Goal: Book appointment/travel/reservation

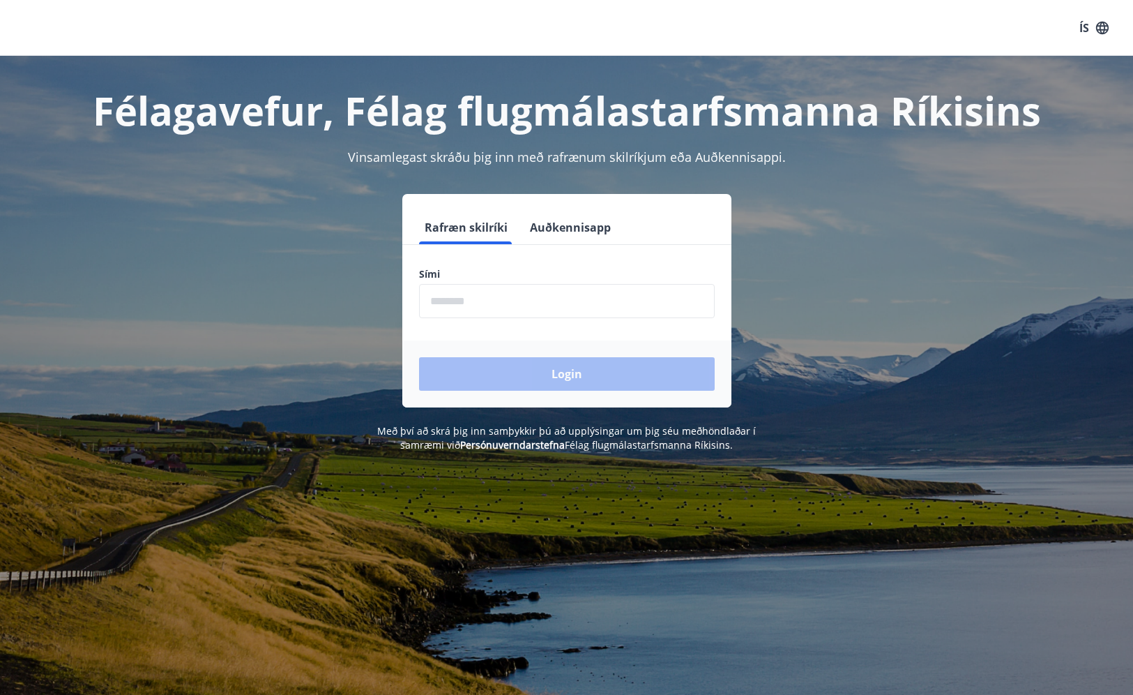
click at [568, 284] on input "phone" at bounding box center [567, 301] width 296 height 34
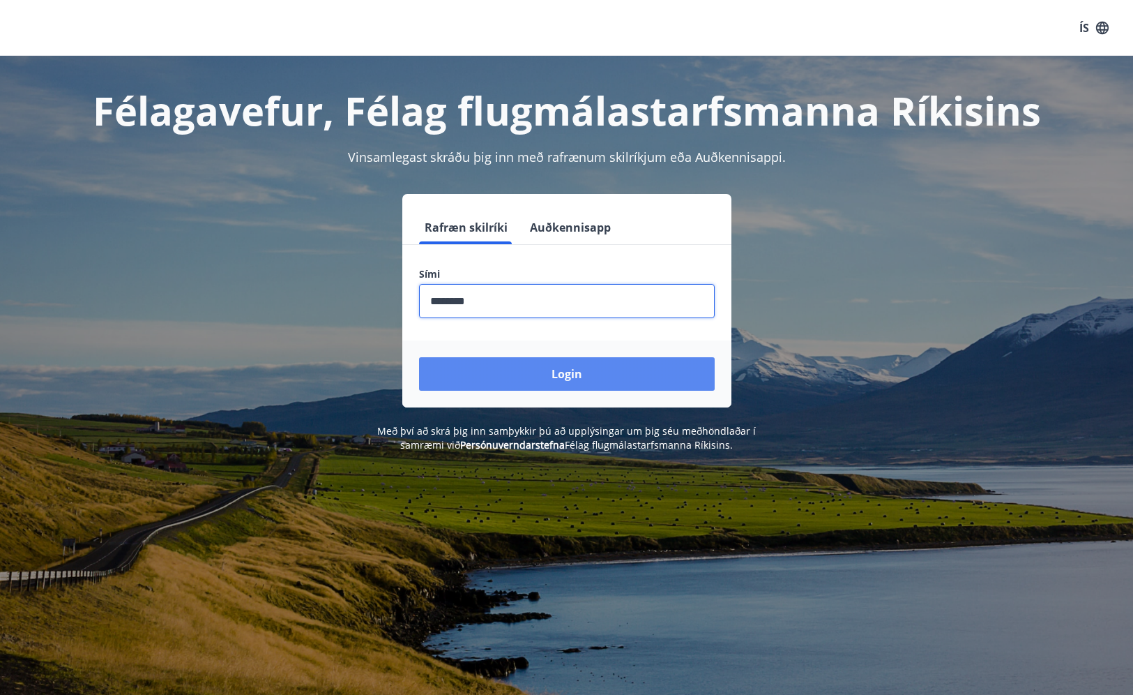
type input "********"
click at [541, 370] on button "Login" at bounding box center [567, 373] width 296 height 33
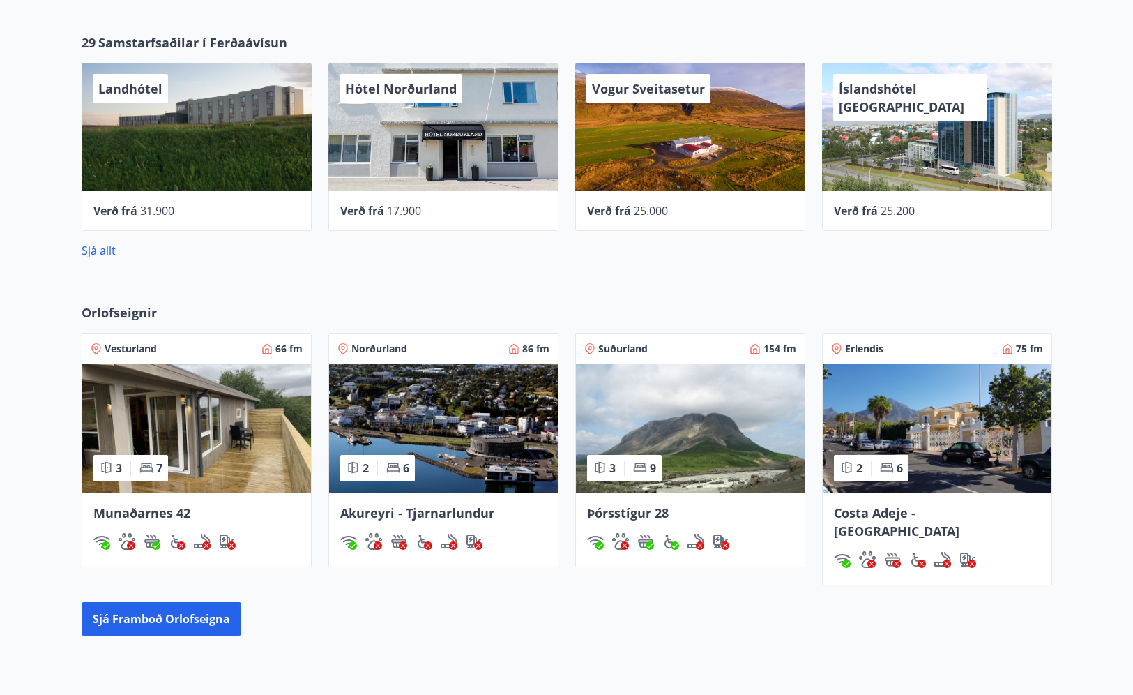
scroll to position [510, 0]
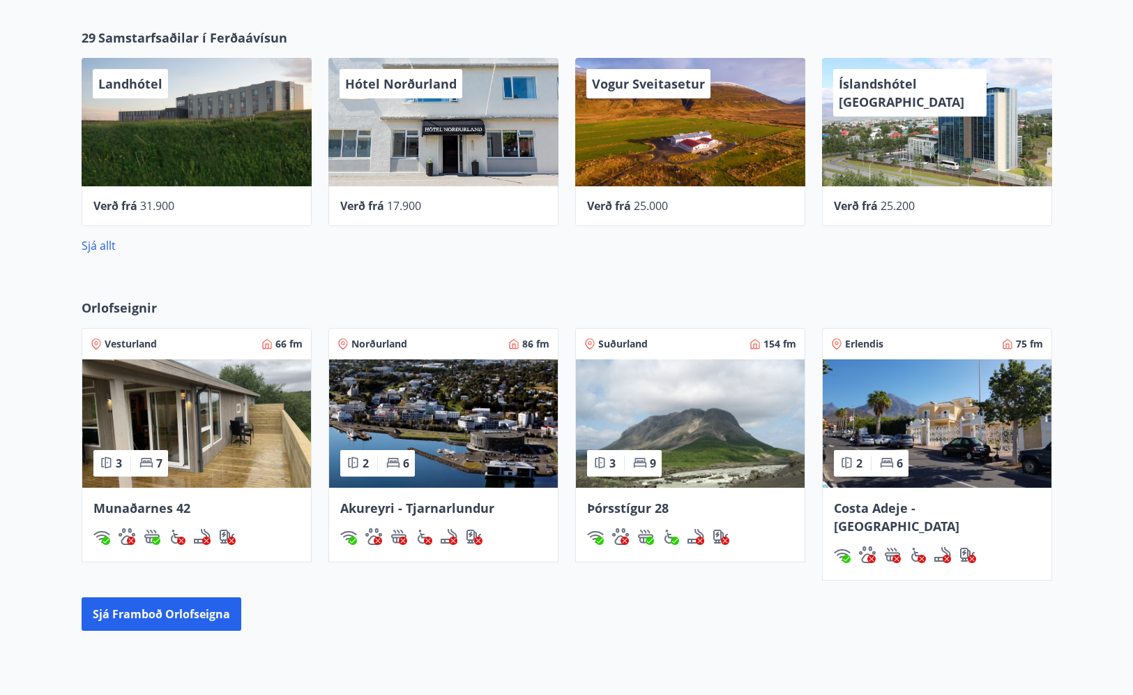
click at [257, 398] on img at bounding box center [196, 423] width 229 height 128
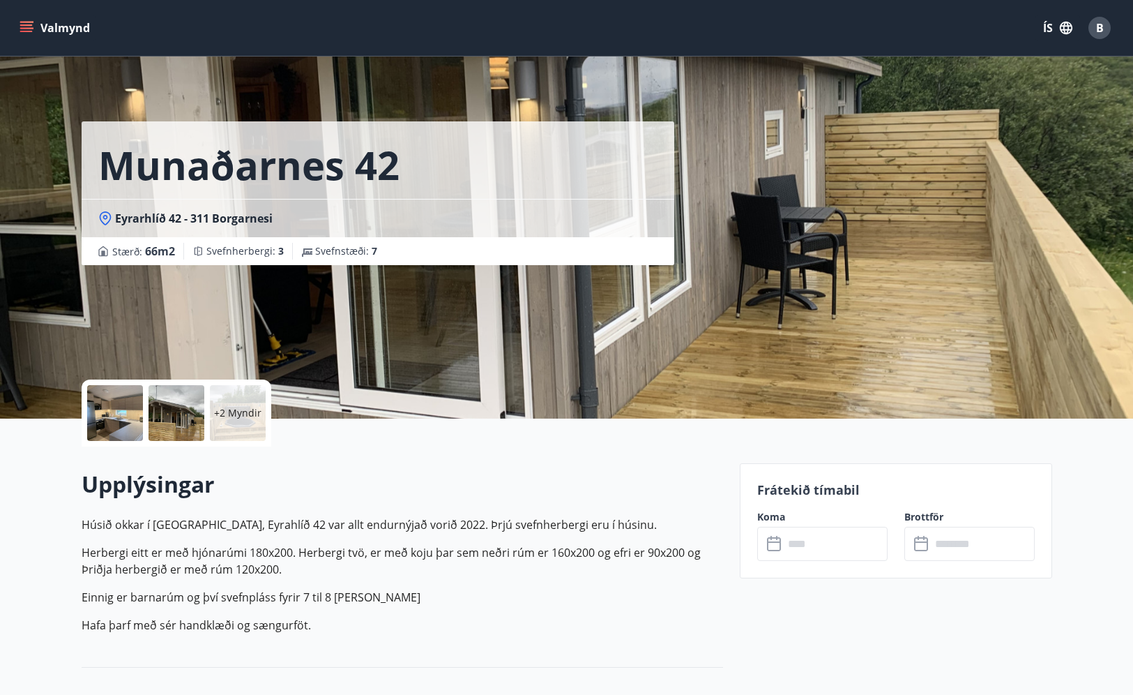
click at [108, 418] on div at bounding box center [115, 413] width 56 height 56
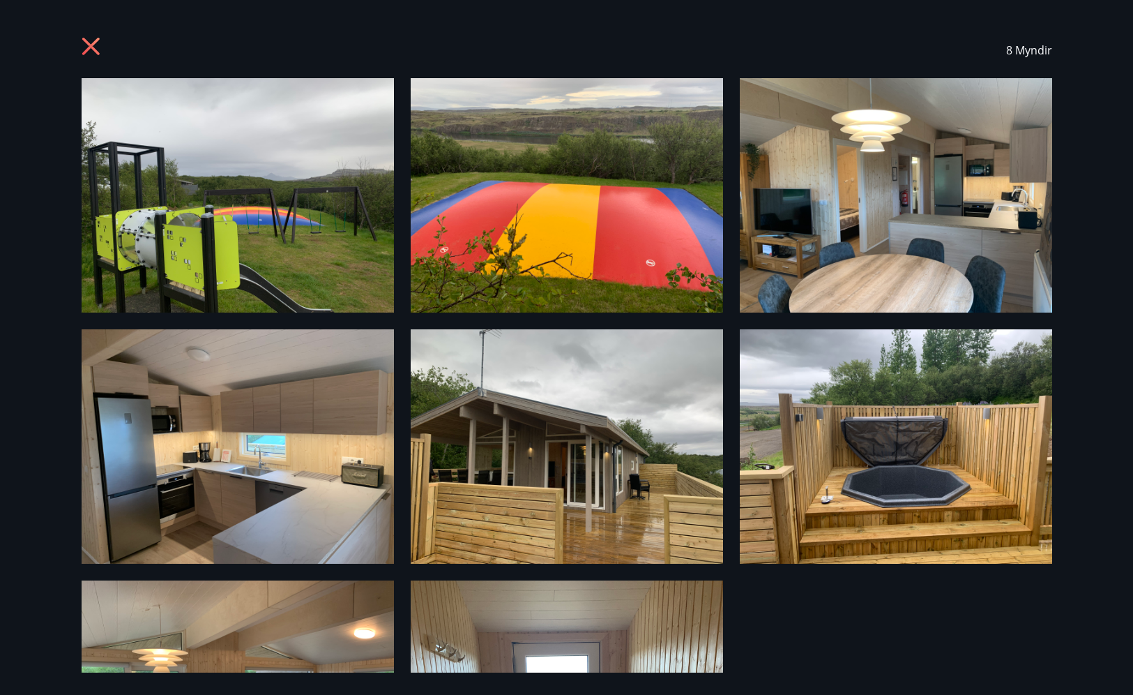
click at [101, 33] on div "8 Myndir" at bounding box center [567, 50] width 971 height 56
click at [94, 39] on icon at bounding box center [93, 48] width 22 height 22
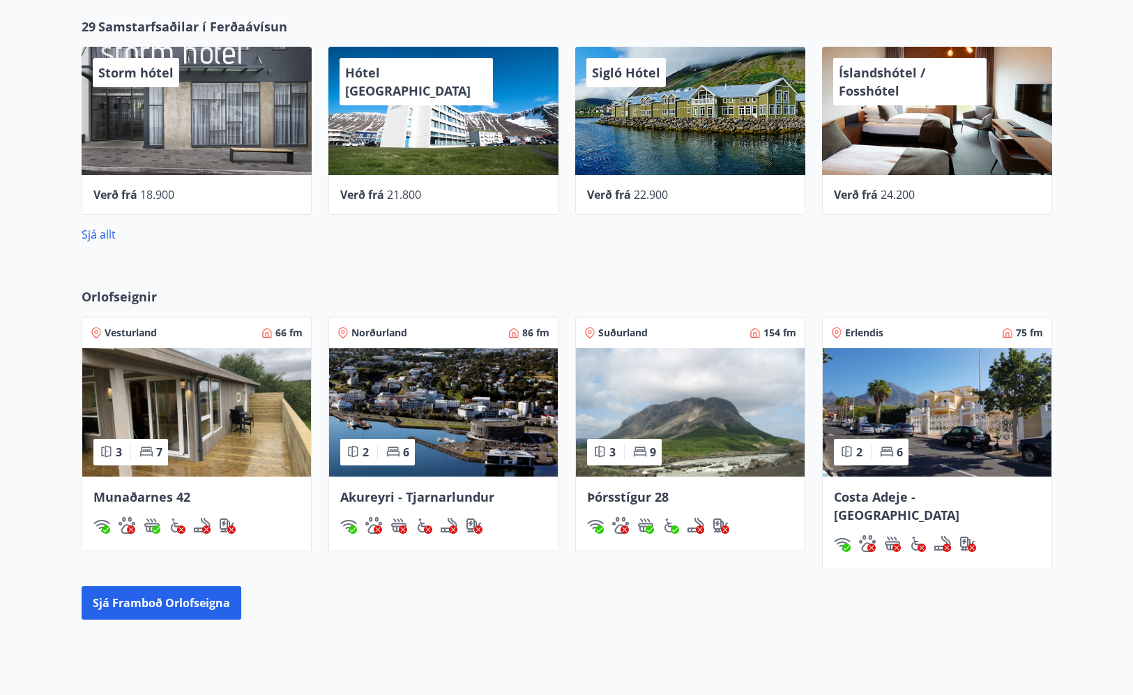
scroll to position [623, 0]
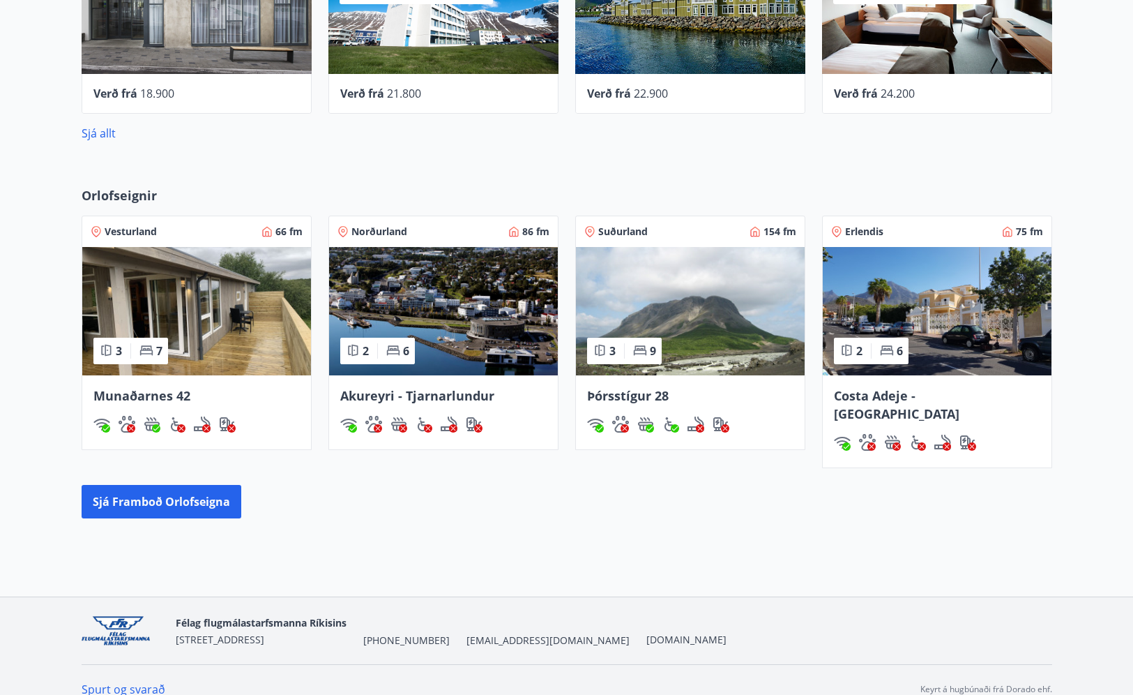
click at [743, 287] on img at bounding box center [690, 311] width 229 height 128
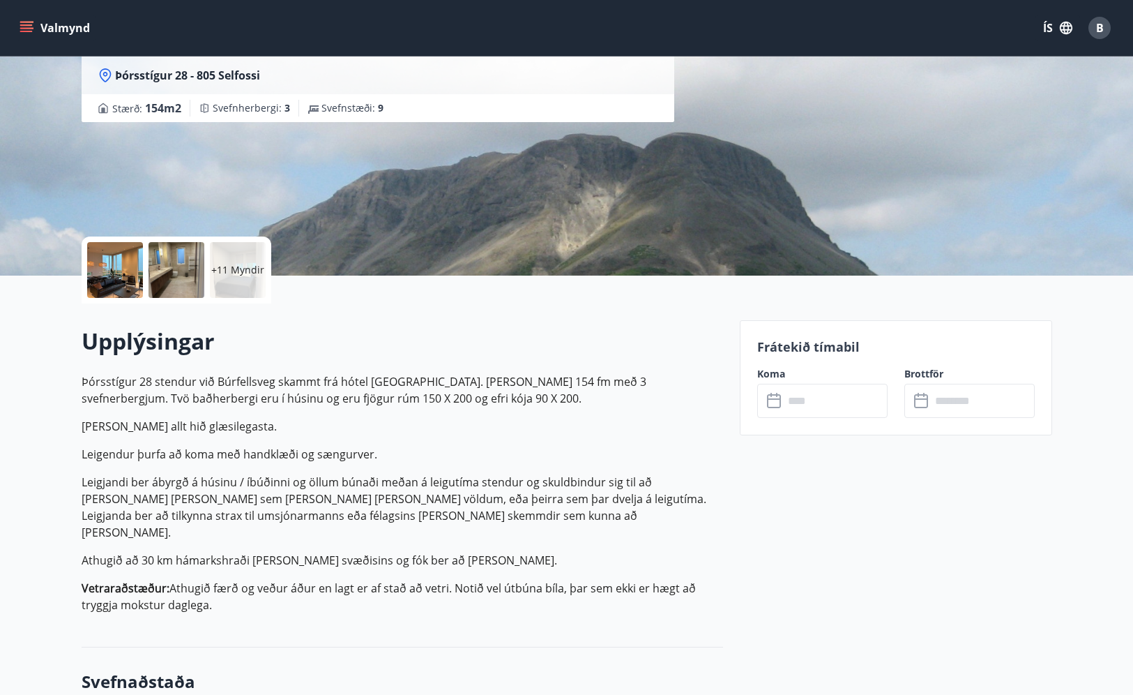
scroll to position [223, 0]
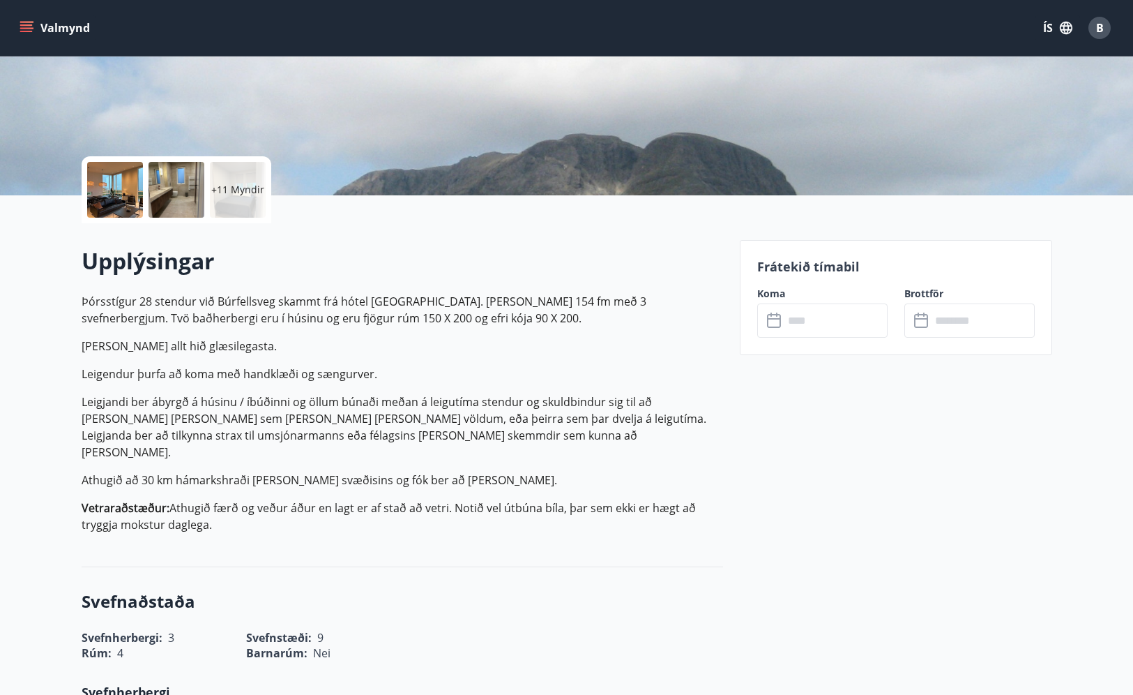
click at [125, 209] on div at bounding box center [115, 190] width 56 height 56
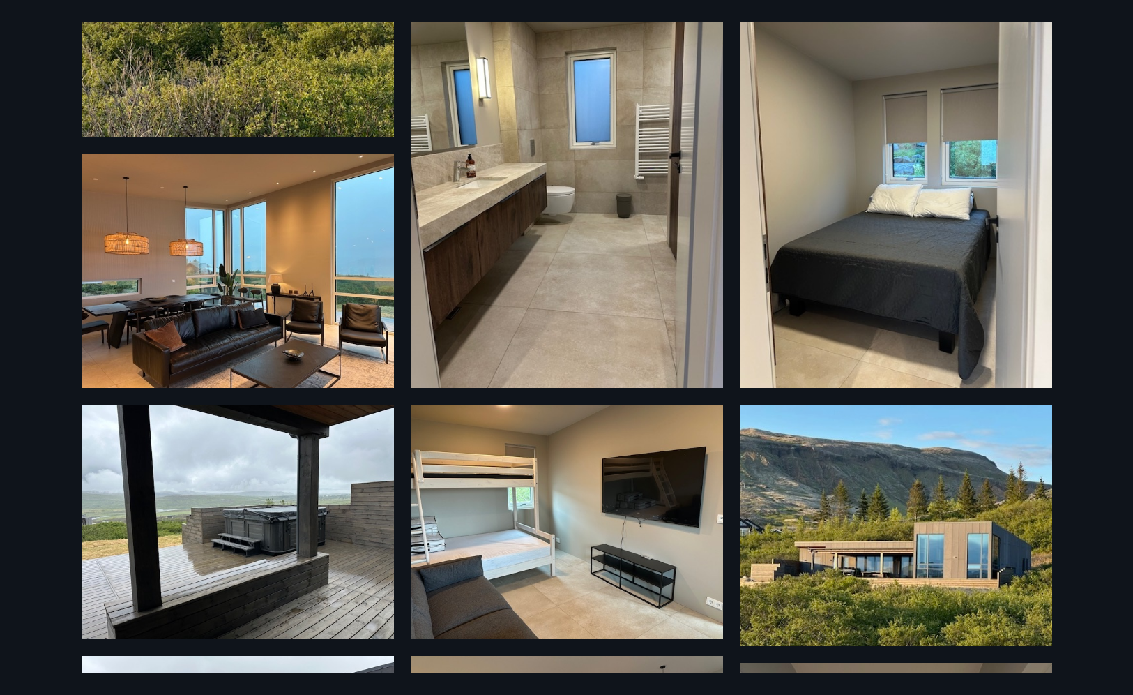
scroll to position [318, 0]
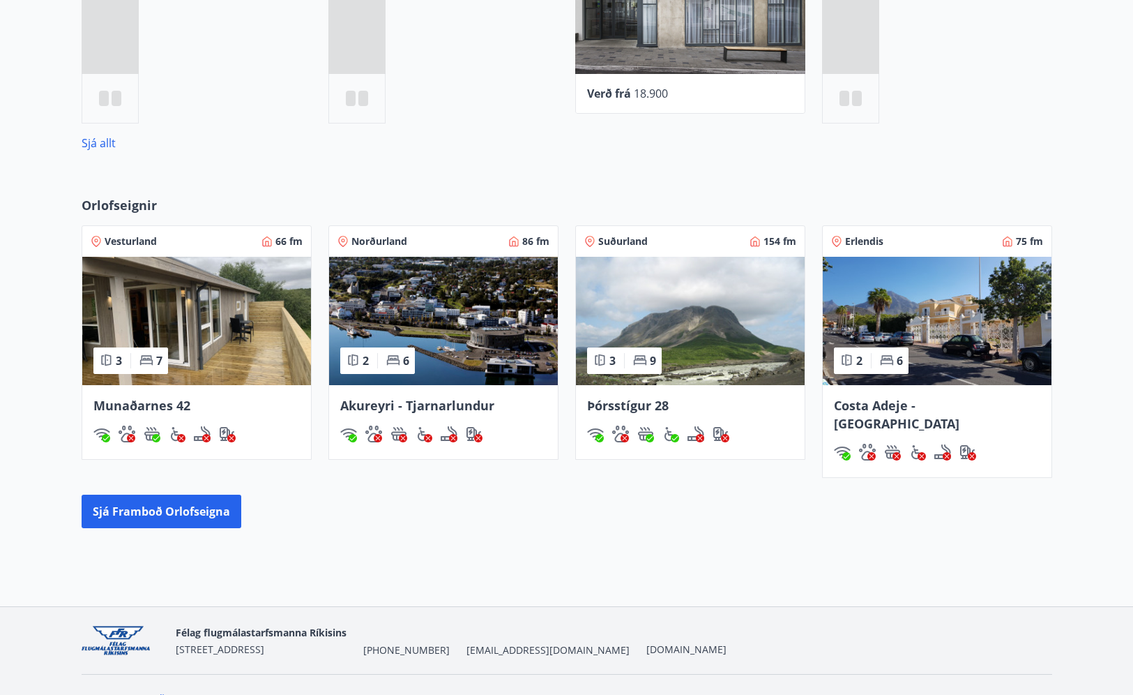
scroll to position [632, 0]
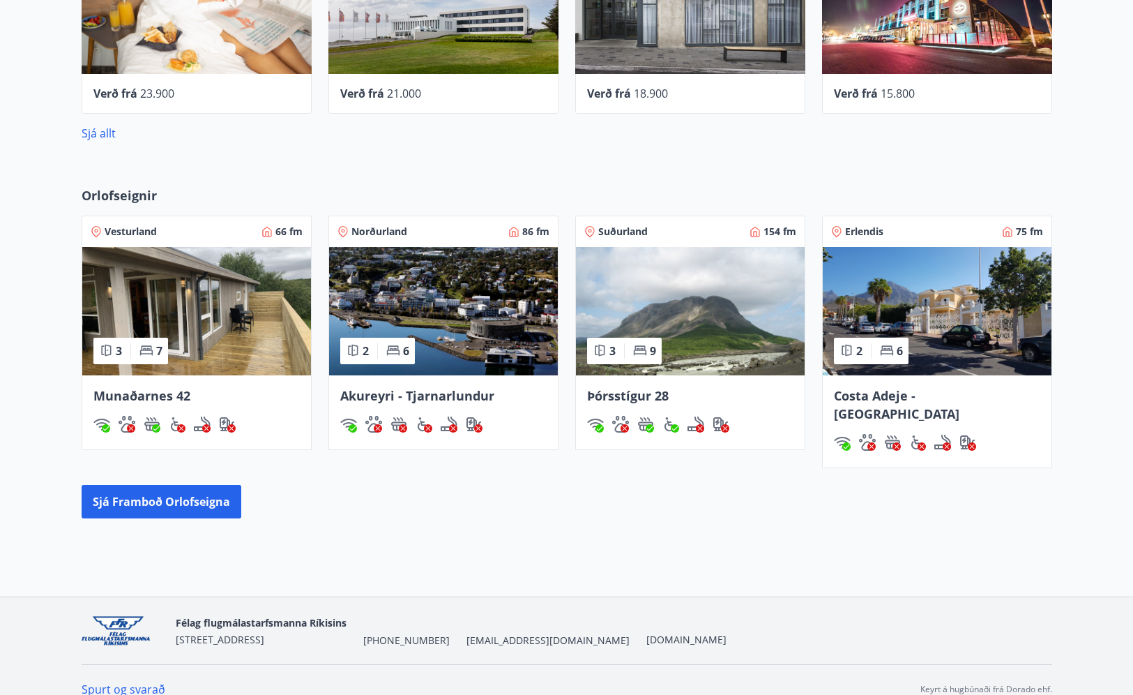
click at [663, 315] on img at bounding box center [690, 311] width 229 height 128
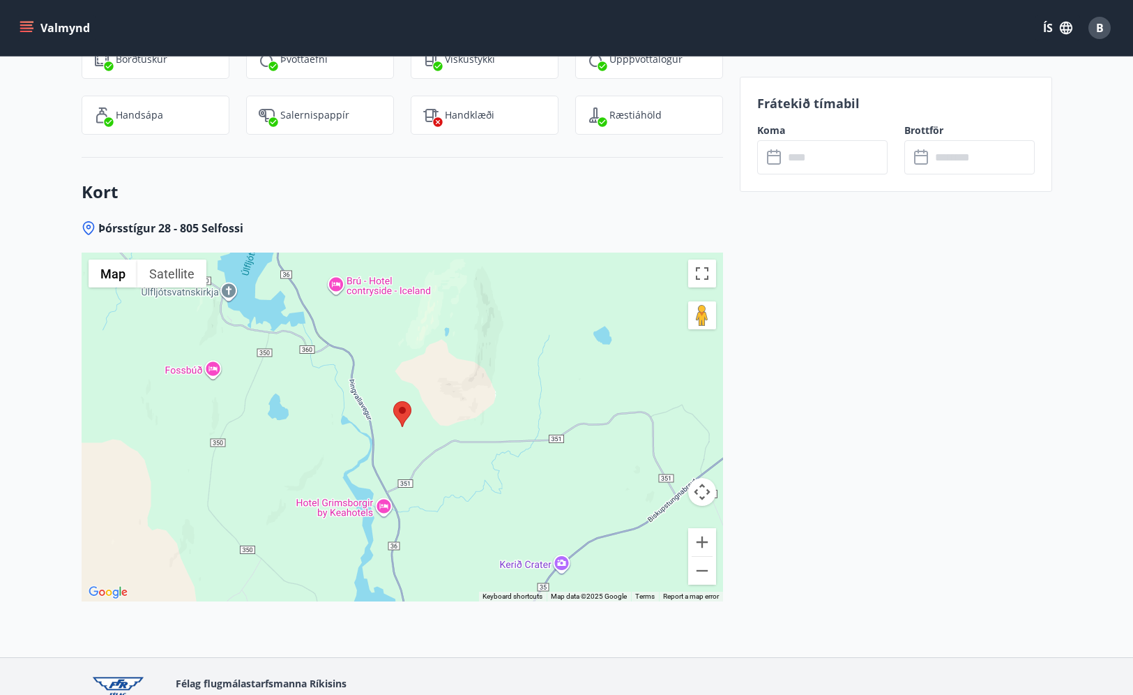
scroll to position [2006, 0]
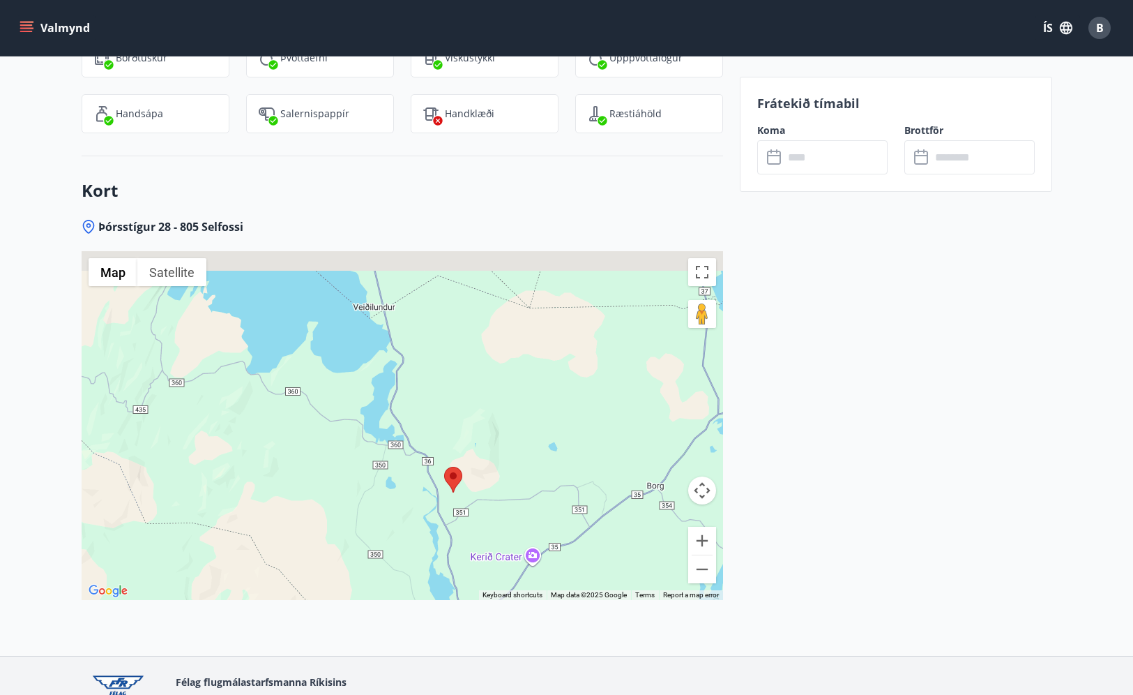
drag, startPoint x: 415, startPoint y: 327, endPoint x: 430, endPoint y: 443, distance: 117.5
click at [430, 443] on div at bounding box center [403, 425] width 642 height 349
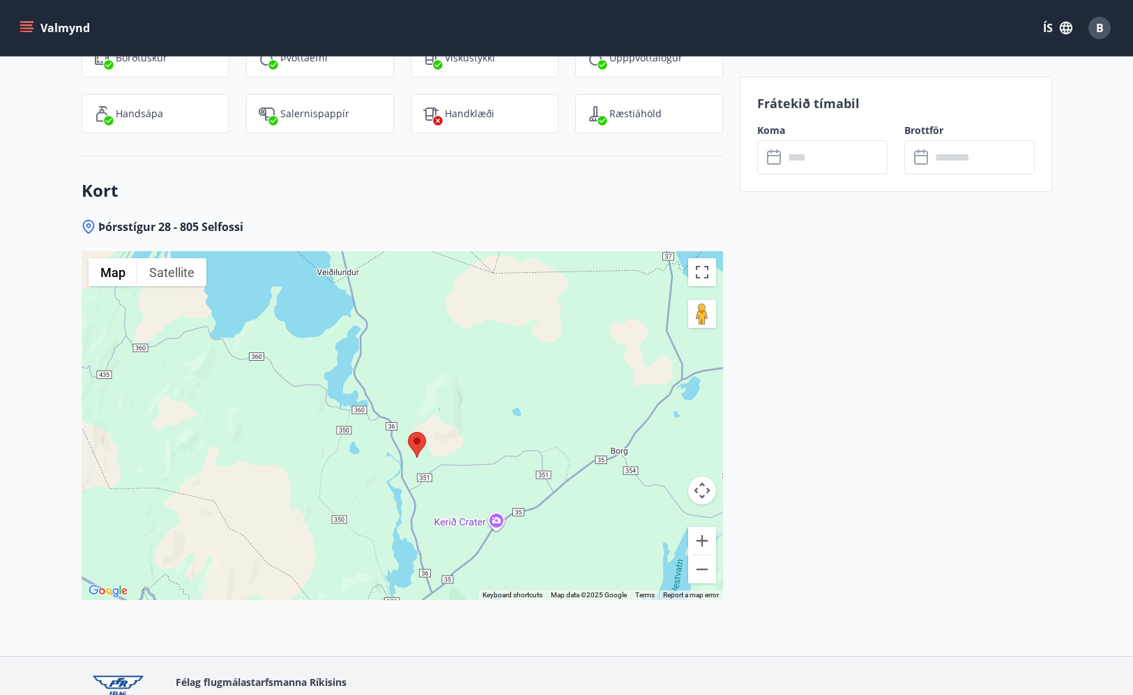
drag, startPoint x: 430, startPoint y: 443, endPoint x: 394, endPoint y: 372, distance: 79.8
click at [394, 373] on div at bounding box center [403, 425] width 642 height 349
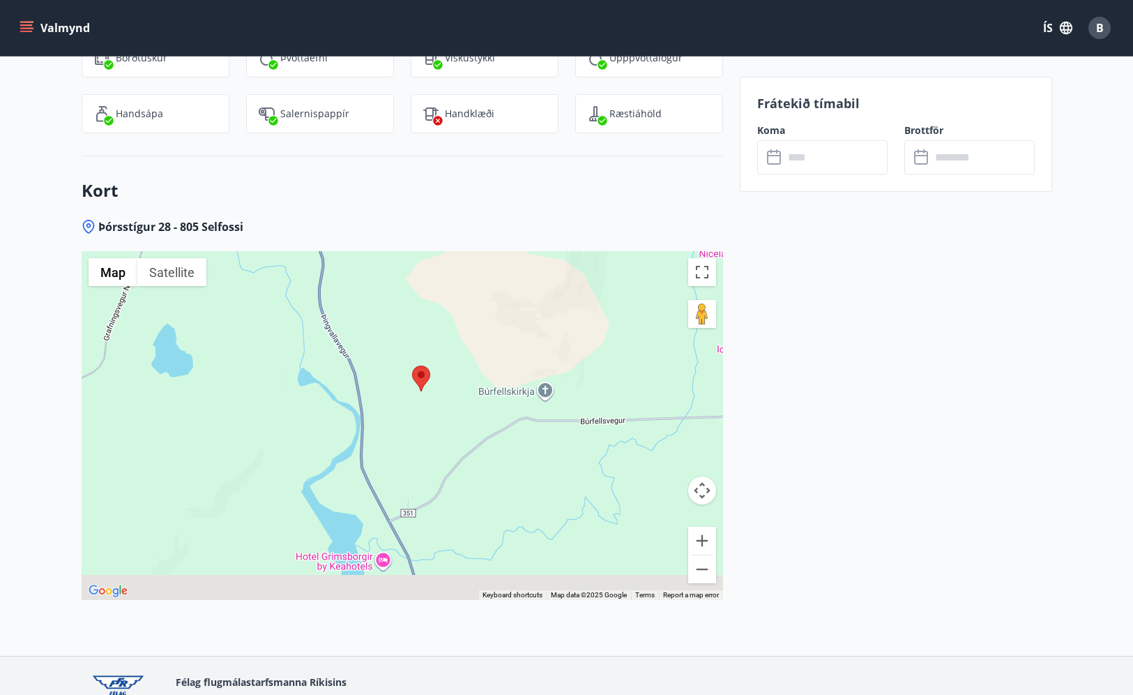
drag, startPoint x: 441, startPoint y: 499, endPoint x: 433, endPoint y: 375, distance: 123.7
click at [433, 375] on div at bounding box center [403, 425] width 642 height 349
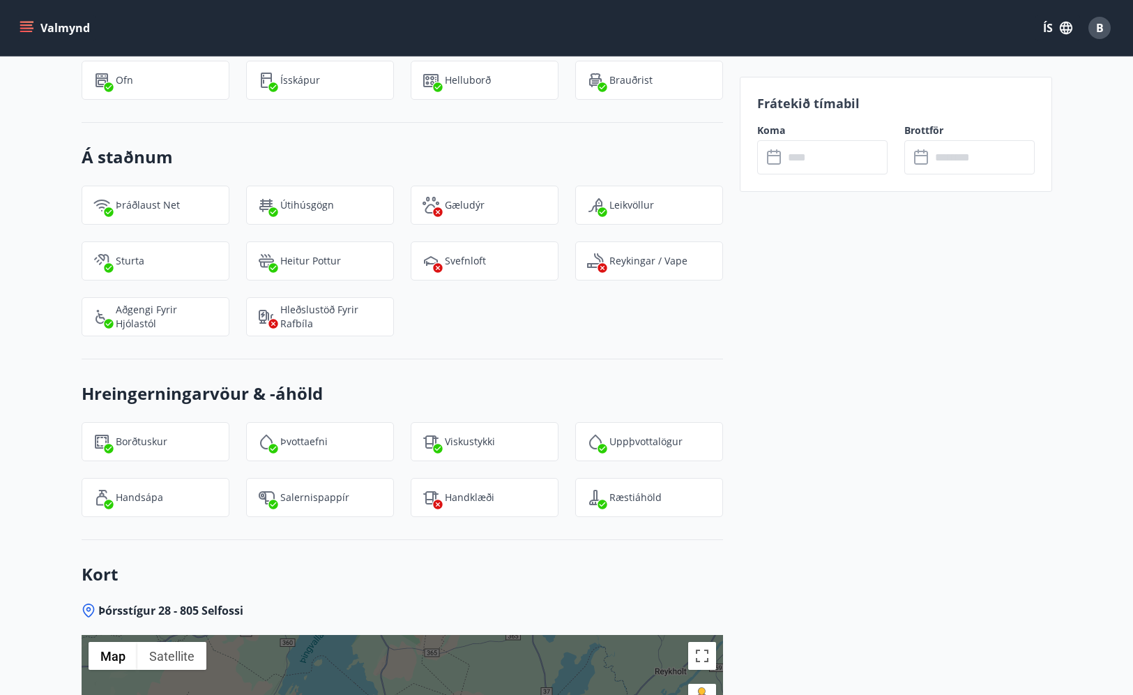
scroll to position [784, 0]
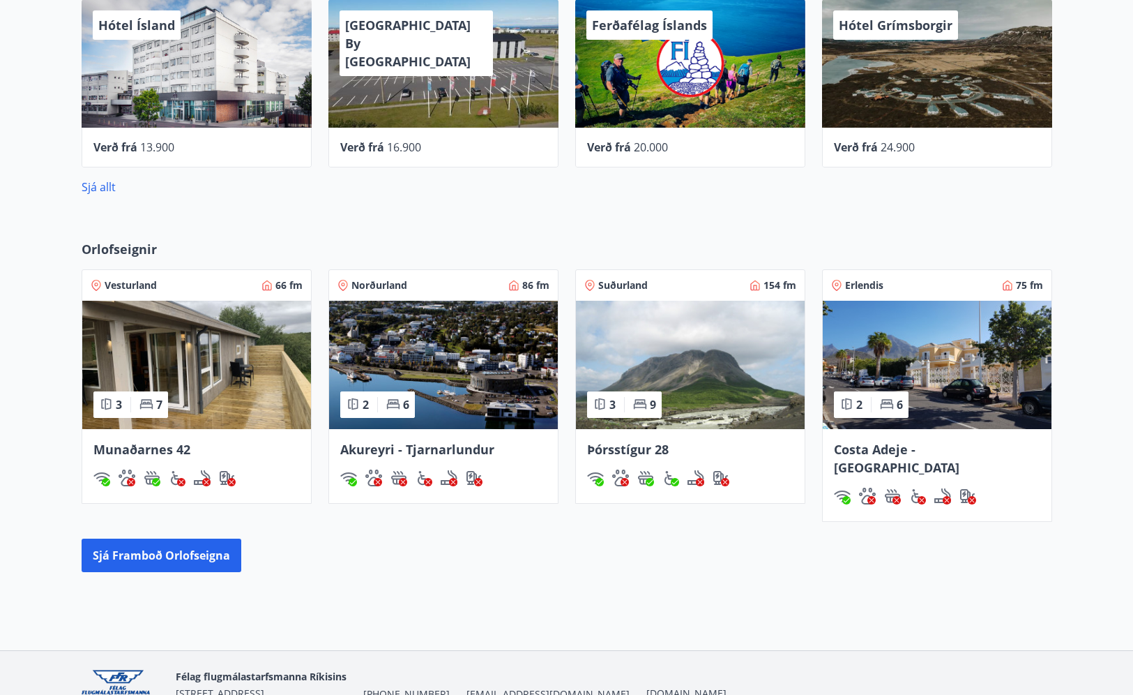
scroll to position [577, 0]
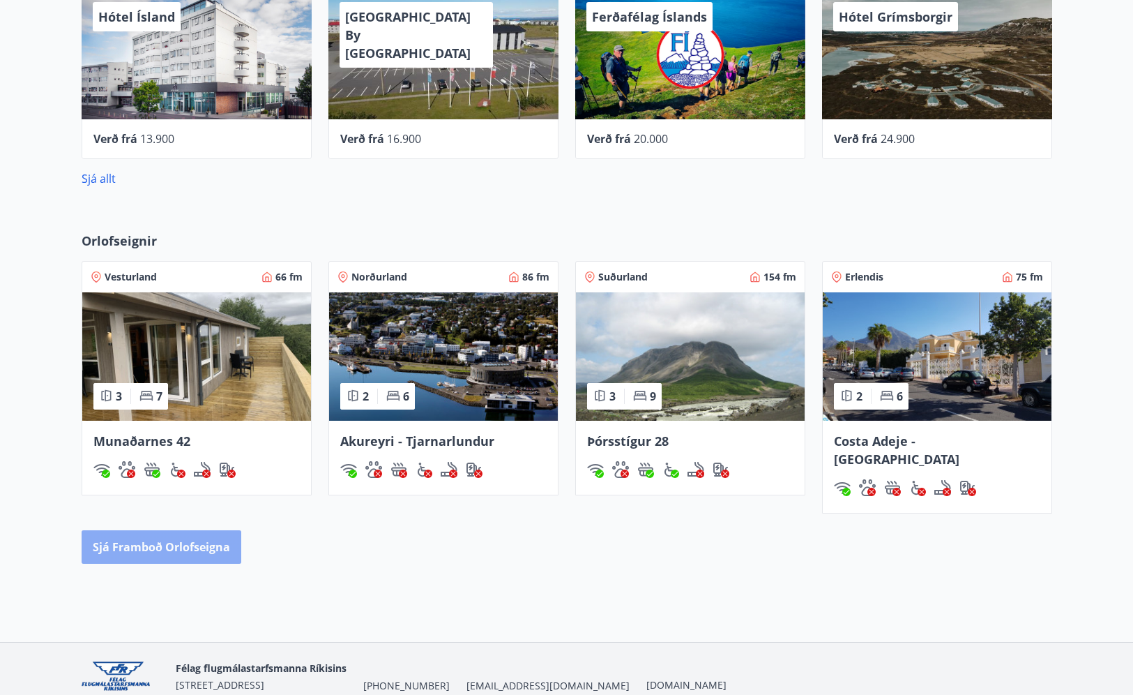
click at [198, 530] on button "Sjá framboð orlofseigna" at bounding box center [162, 546] width 160 height 33
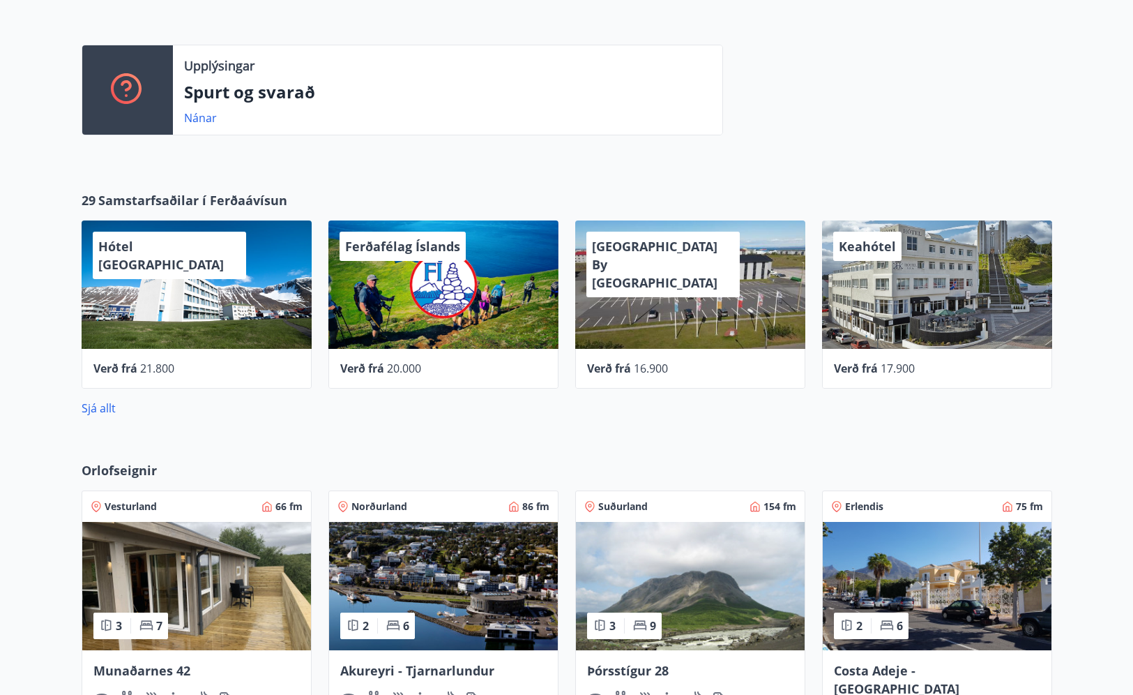
scroll to position [347, 0]
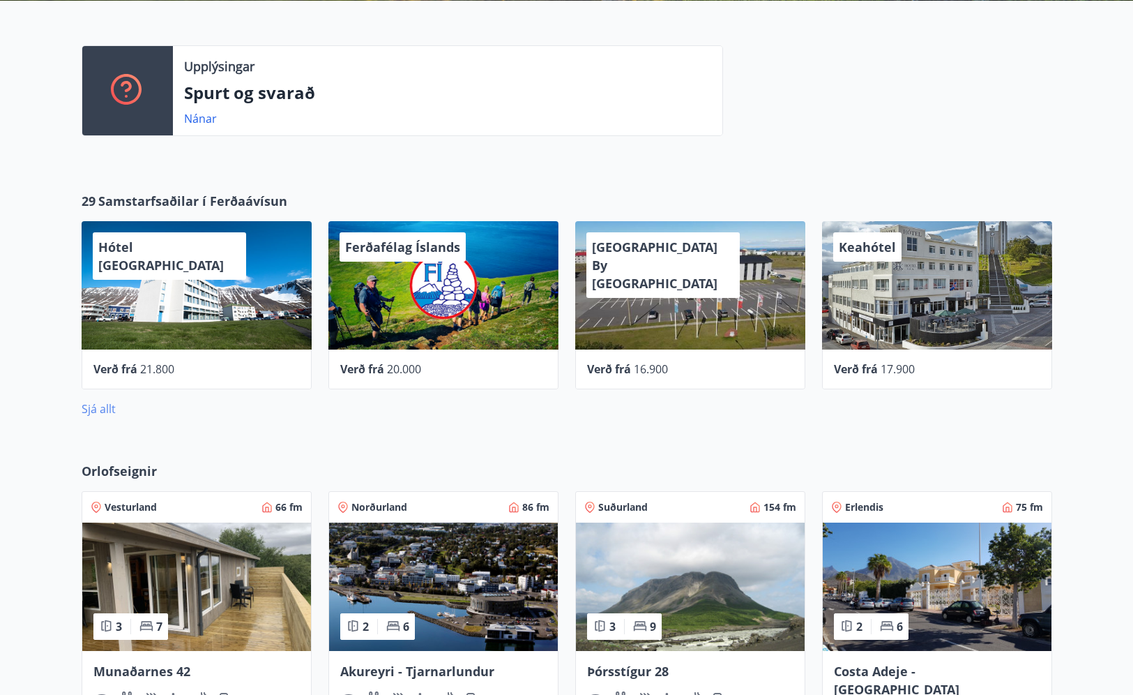
click at [112, 406] on link "Sjá allt" at bounding box center [99, 408] width 34 height 15
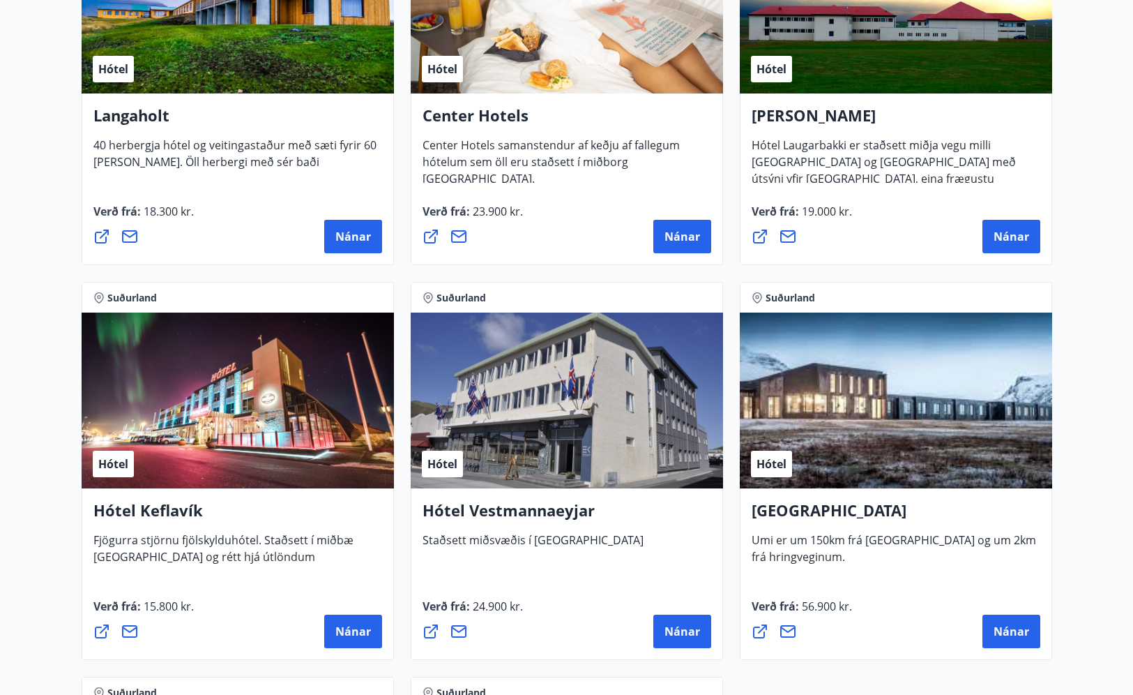
scroll to position [2213, 0]
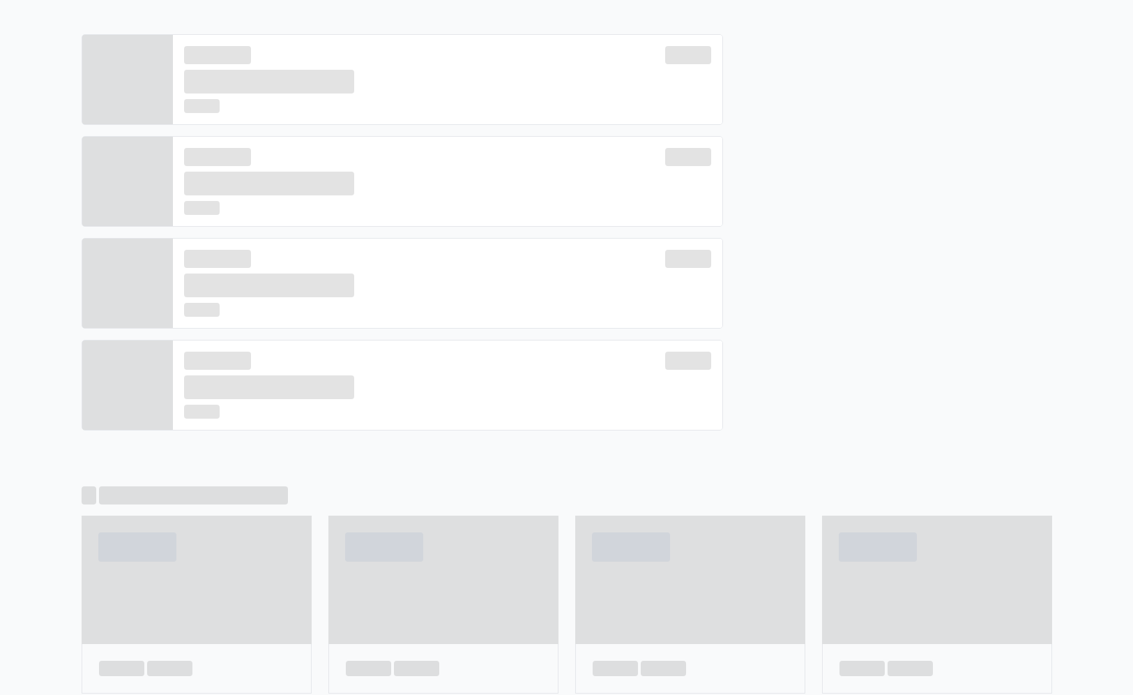
scroll to position [358, 0]
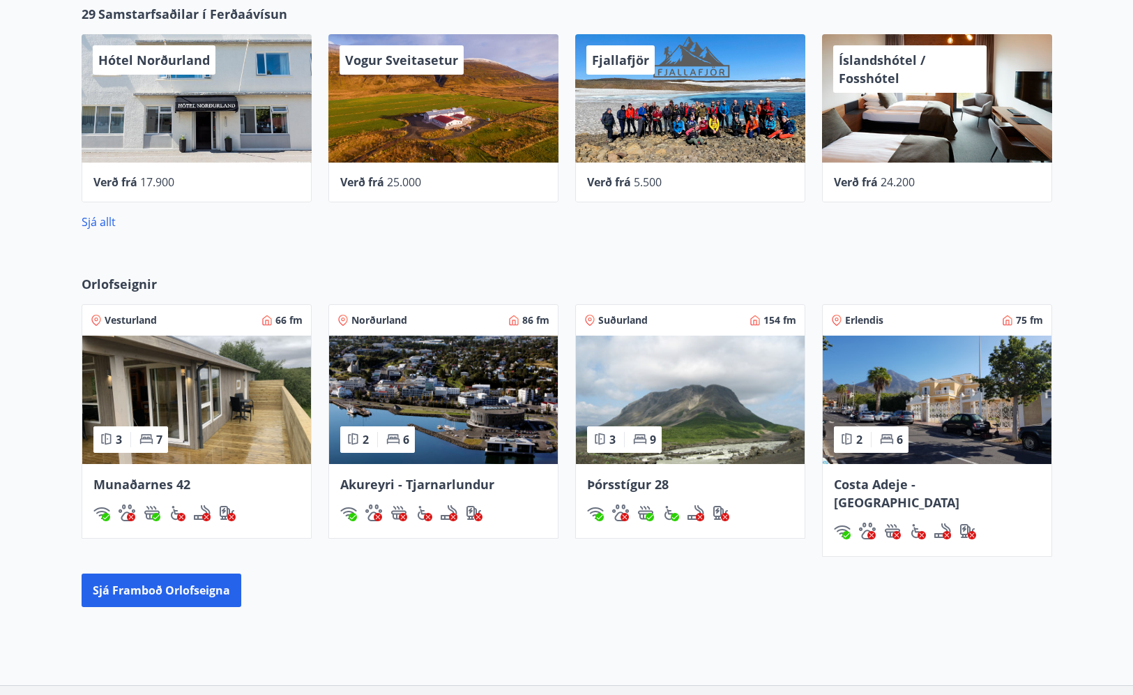
click at [190, 363] on img at bounding box center [196, 399] width 229 height 128
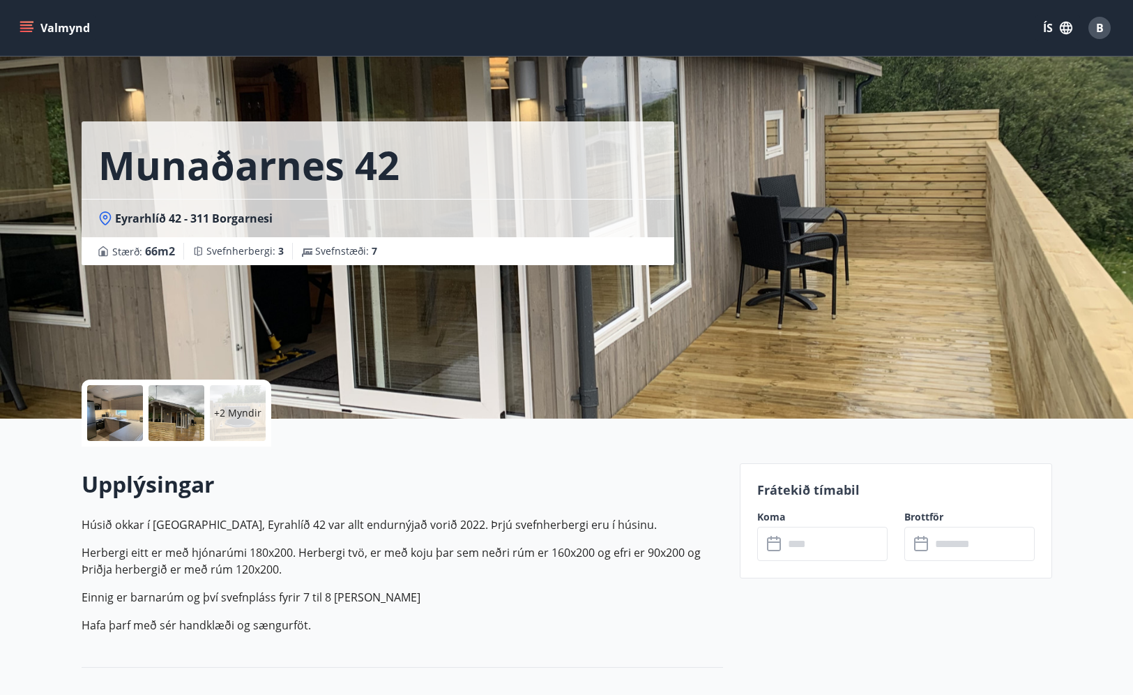
click at [796, 540] on input "text" at bounding box center [836, 543] width 104 height 34
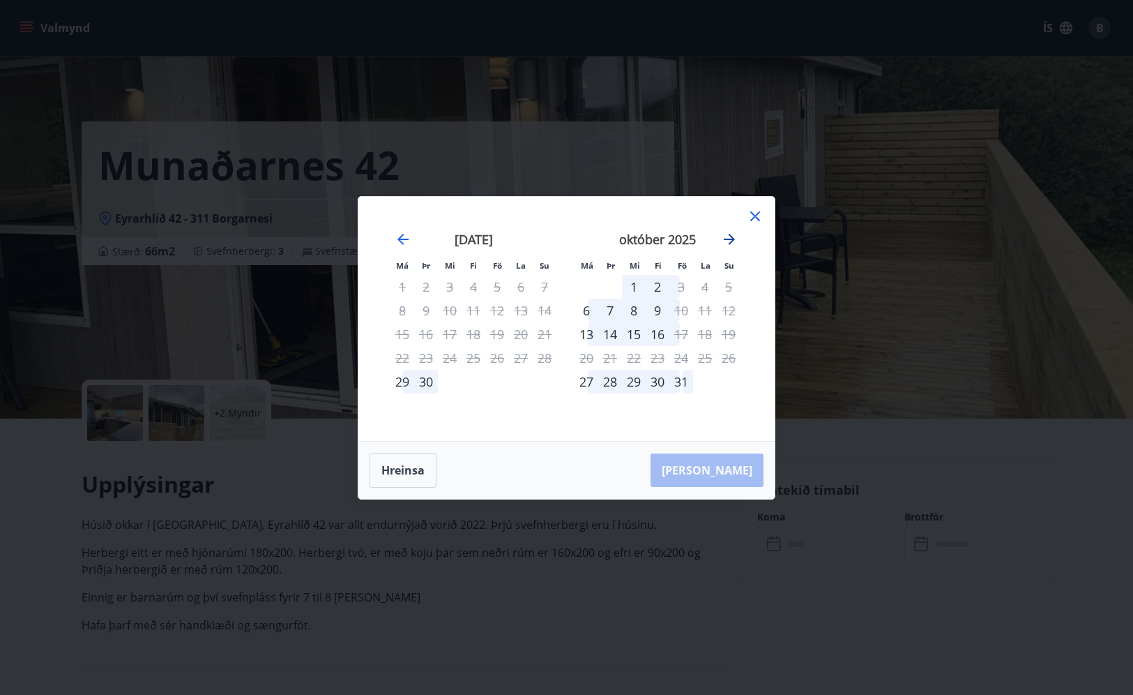
click at [726, 241] on icon "Move forward to switch to the next month." at bounding box center [729, 239] width 17 height 17
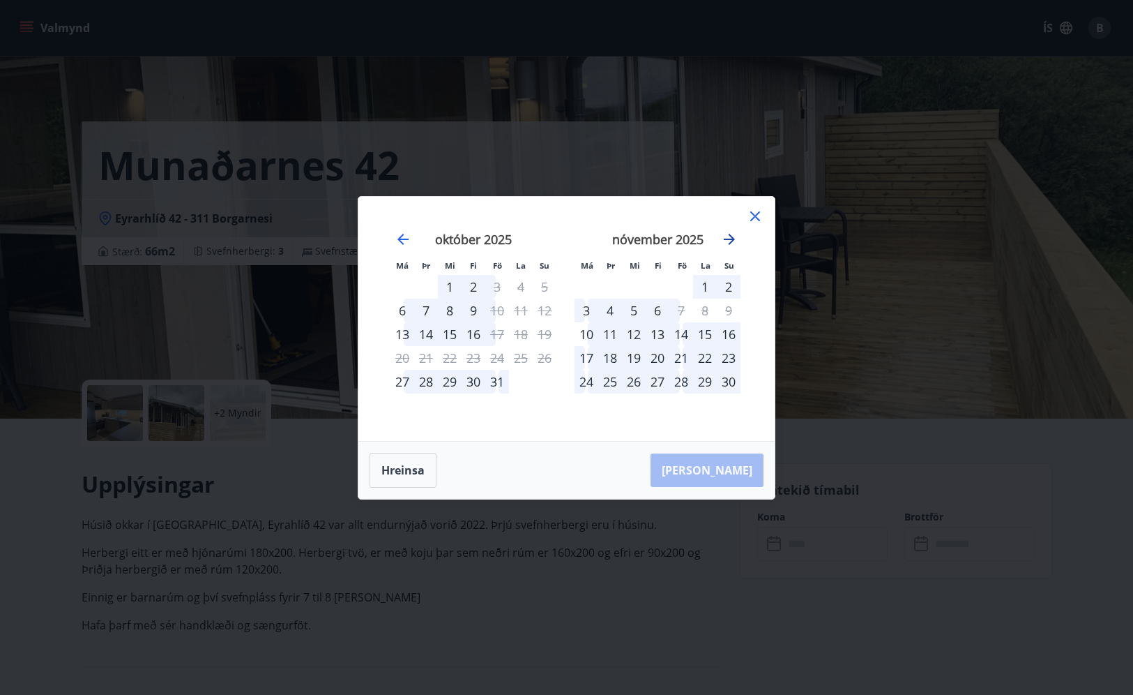
click at [726, 241] on icon "Move forward to switch to the next month." at bounding box center [729, 239] width 17 height 17
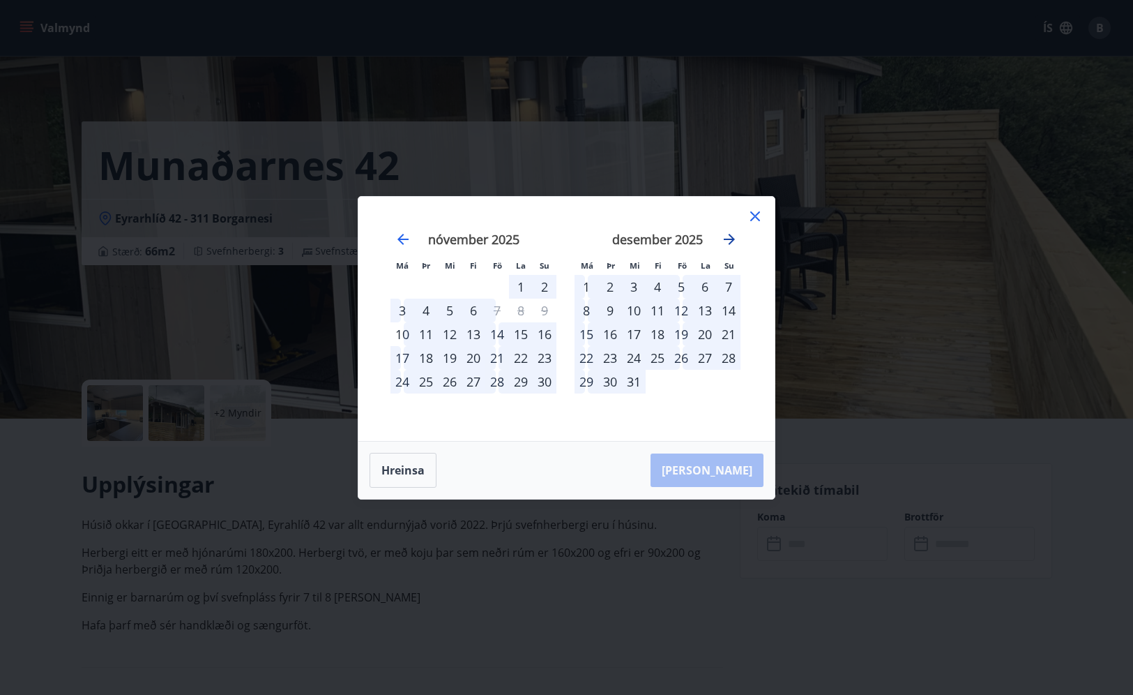
click at [726, 241] on icon "Move forward to switch to the next month." at bounding box center [729, 239] width 17 height 17
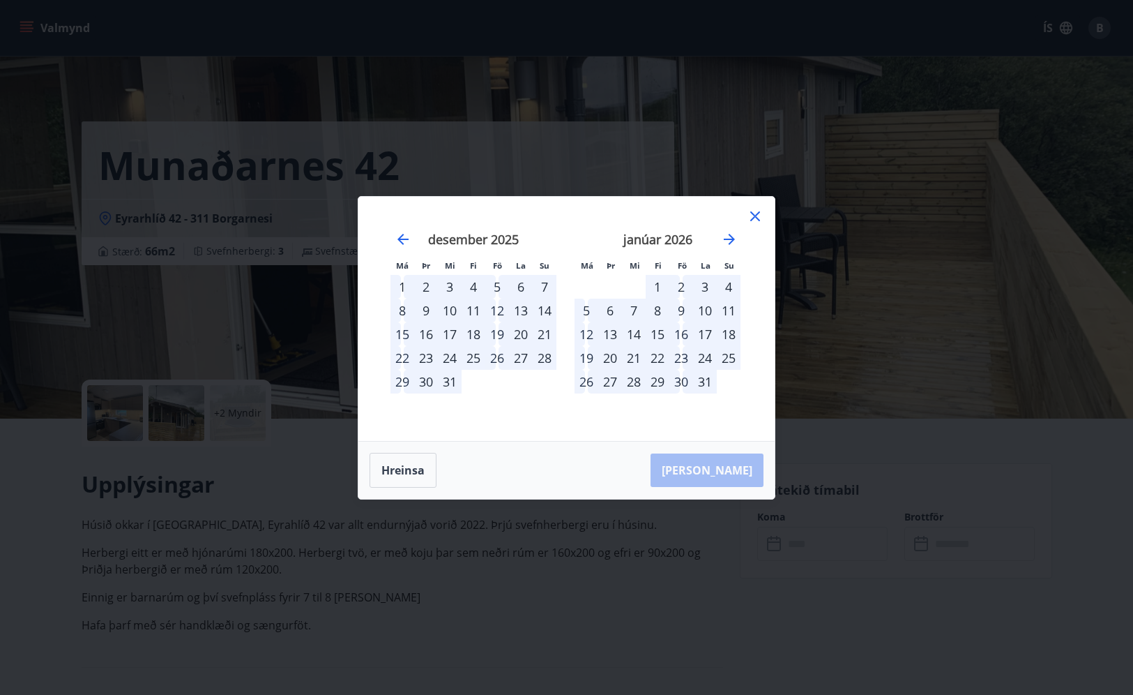
click at [657, 311] on div "8" at bounding box center [658, 310] width 24 height 24
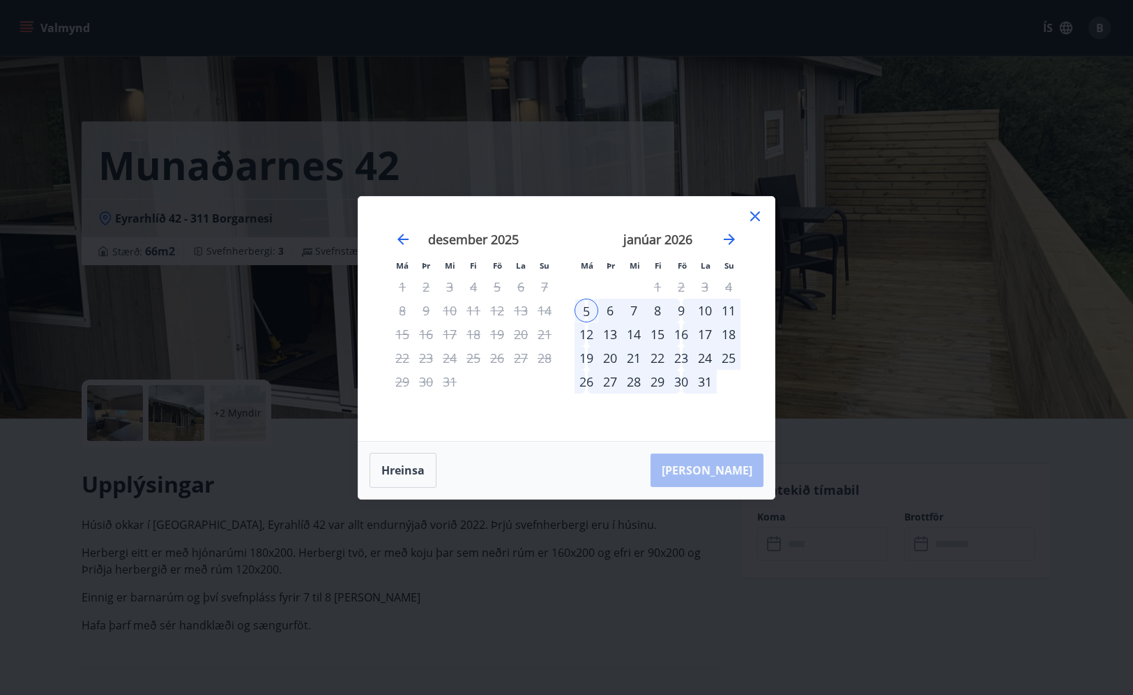
click at [657, 311] on div "8" at bounding box center [658, 310] width 24 height 24
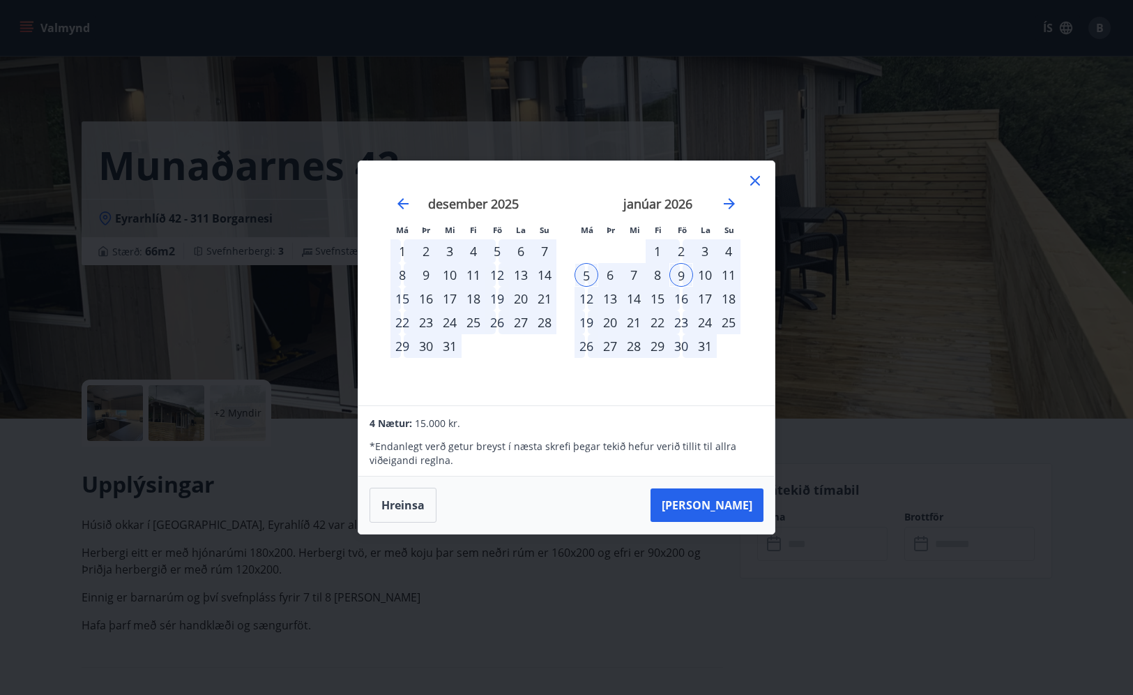
click at [655, 264] on div "8" at bounding box center [658, 275] width 24 height 24
click at [656, 278] on div "8" at bounding box center [658, 275] width 24 height 24
click at [408, 506] on button "Hreinsa" at bounding box center [403, 504] width 67 height 35
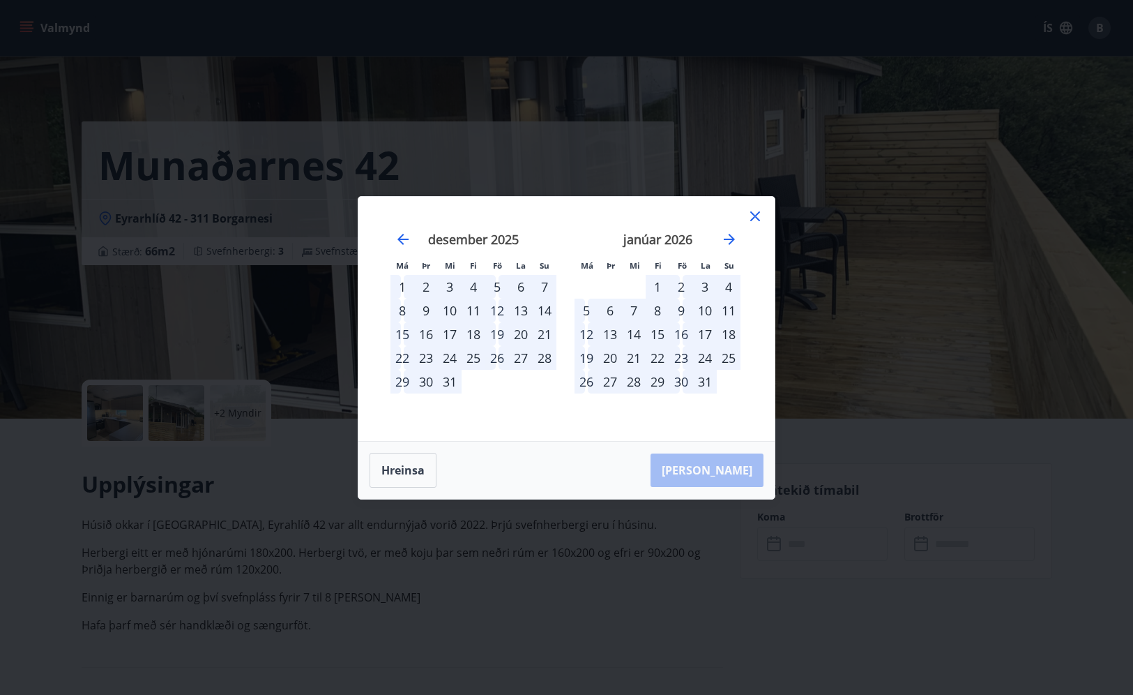
click at [663, 311] on div "8" at bounding box center [658, 310] width 24 height 24
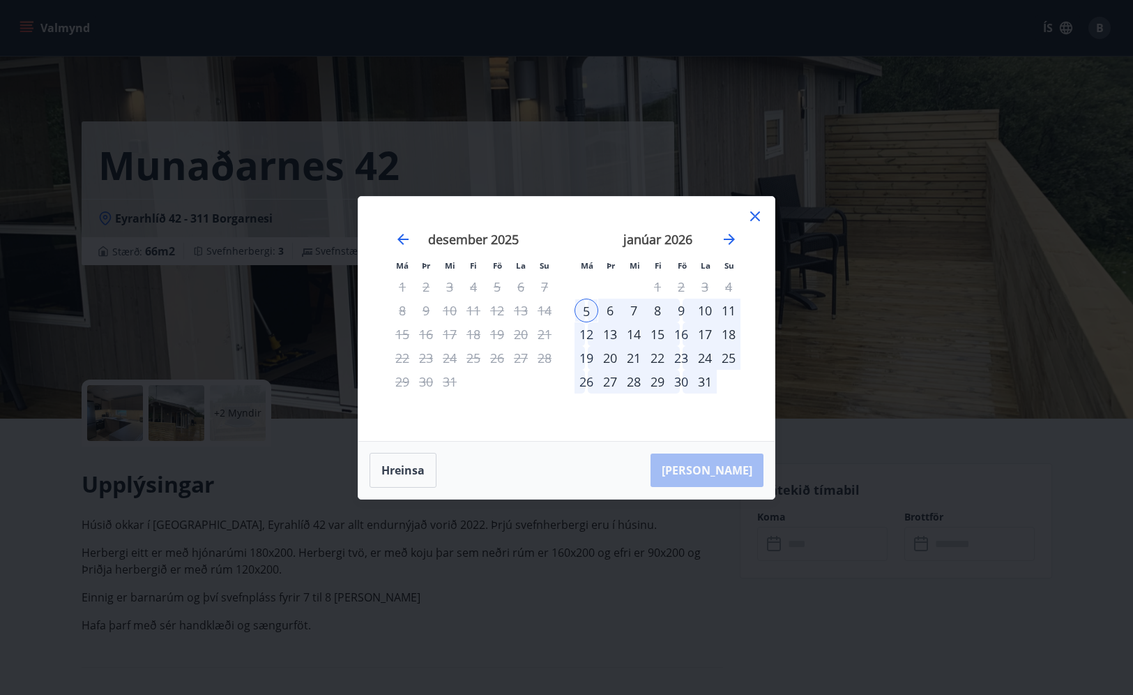
click at [681, 310] on div "9" at bounding box center [681, 310] width 24 height 24
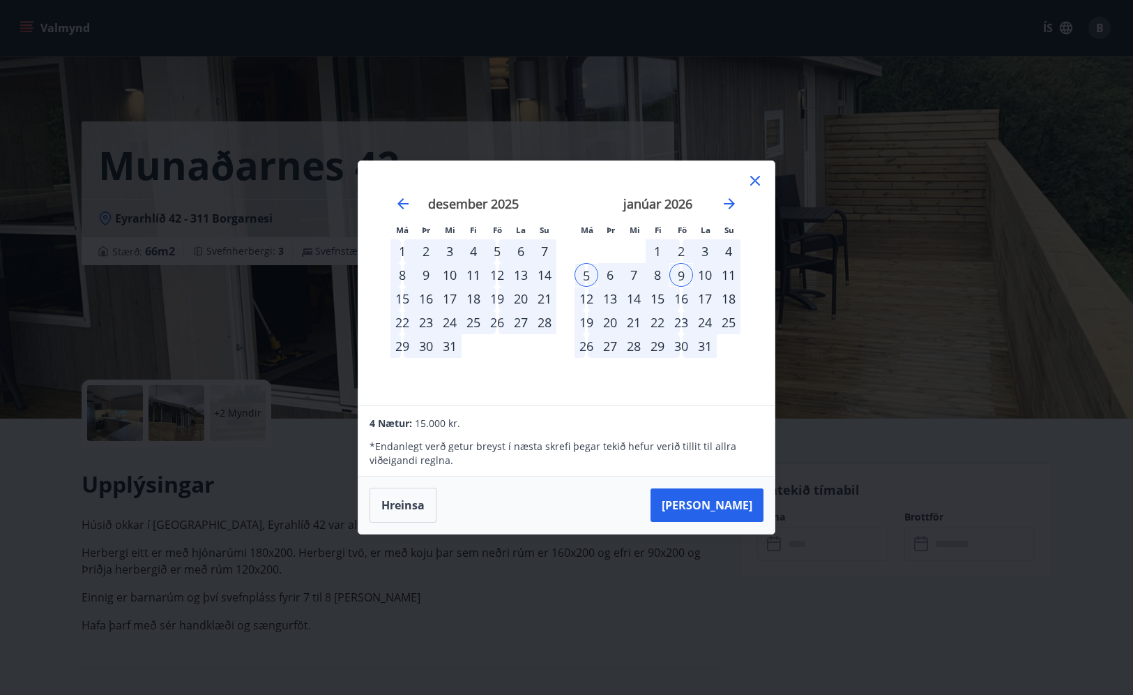
click at [700, 278] on div "10" at bounding box center [705, 275] width 24 height 24
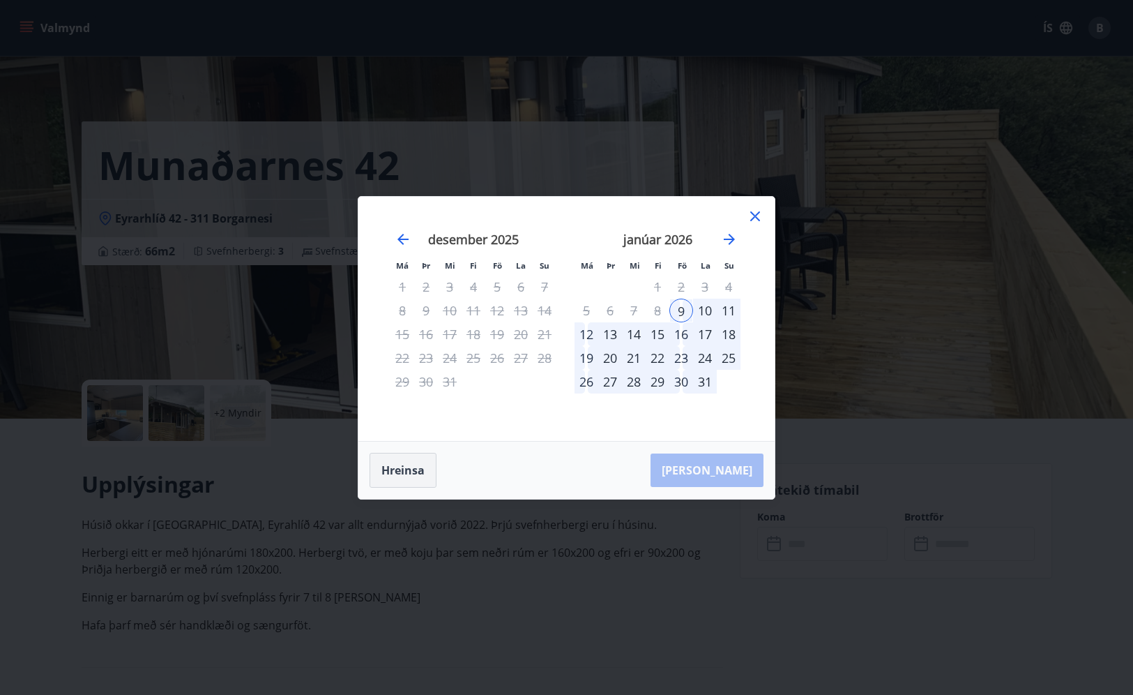
click at [406, 463] on button "Hreinsa" at bounding box center [403, 470] width 67 height 35
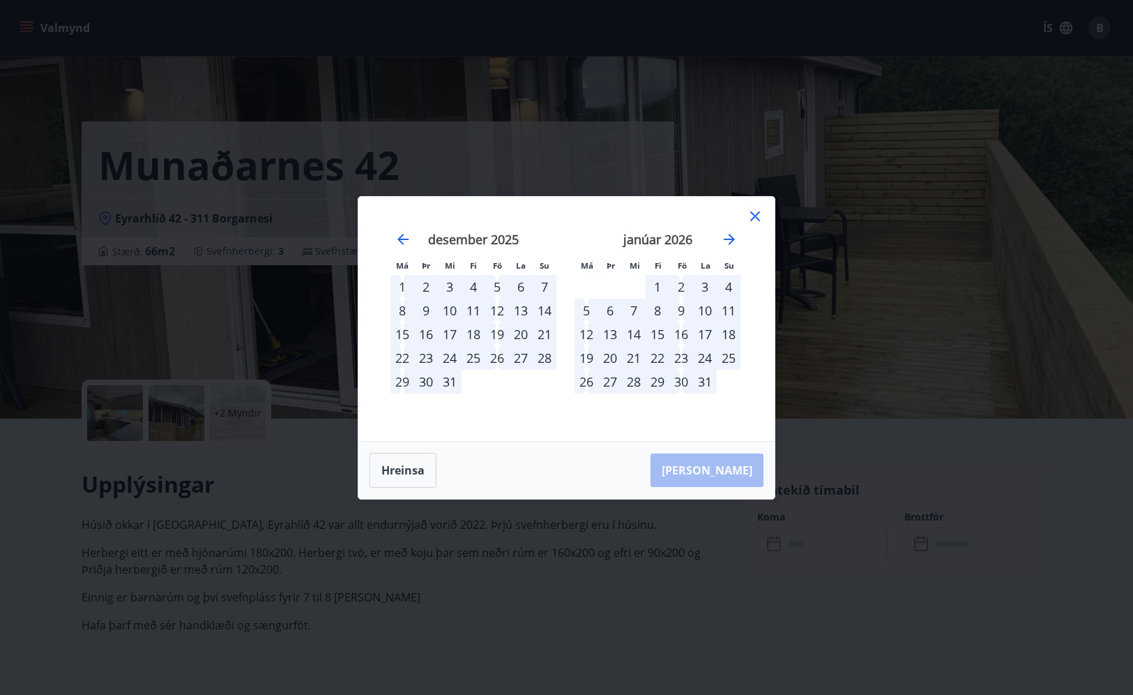
click at [727, 311] on div "11" at bounding box center [729, 310] width 24 height 24
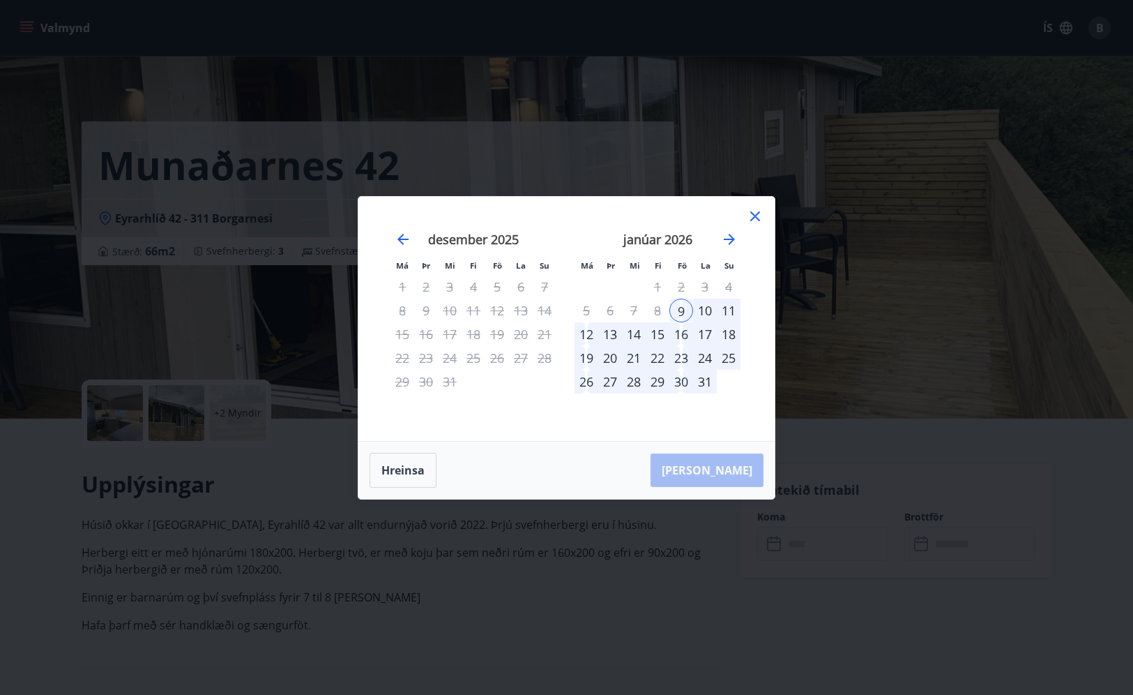
click at [731, 314] on div "11" at bounding box center [729, 310] width 24 height 24
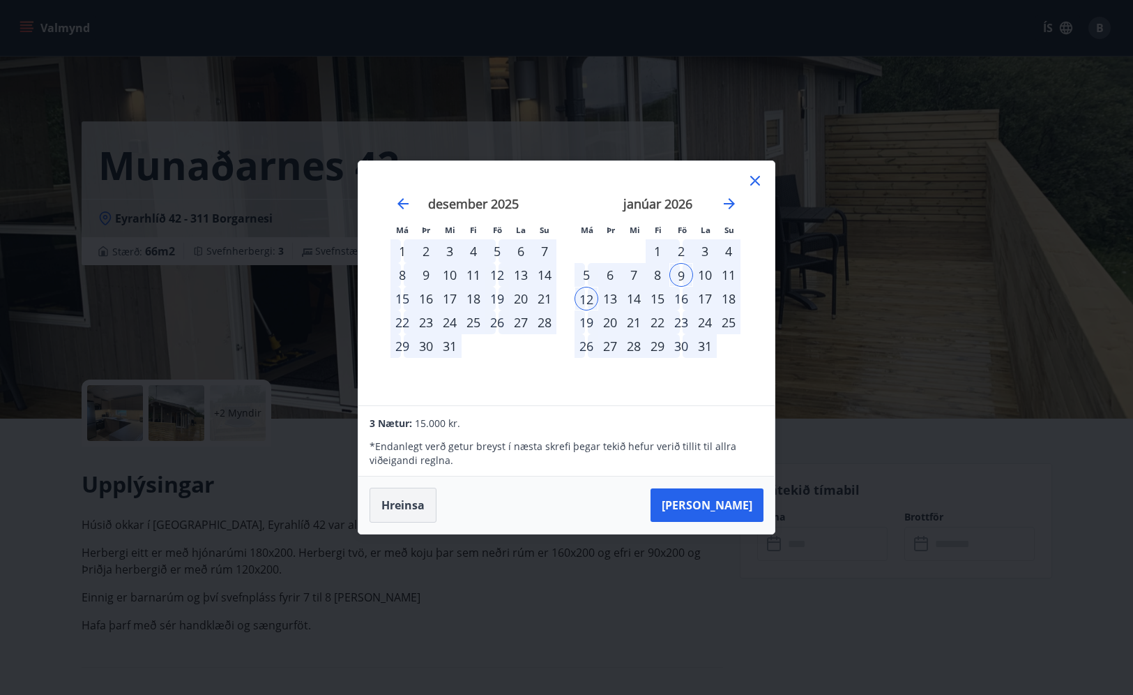
click at [388, 499] on button "Hreinsa" at bounding box center [403, 504] width 67 height 35
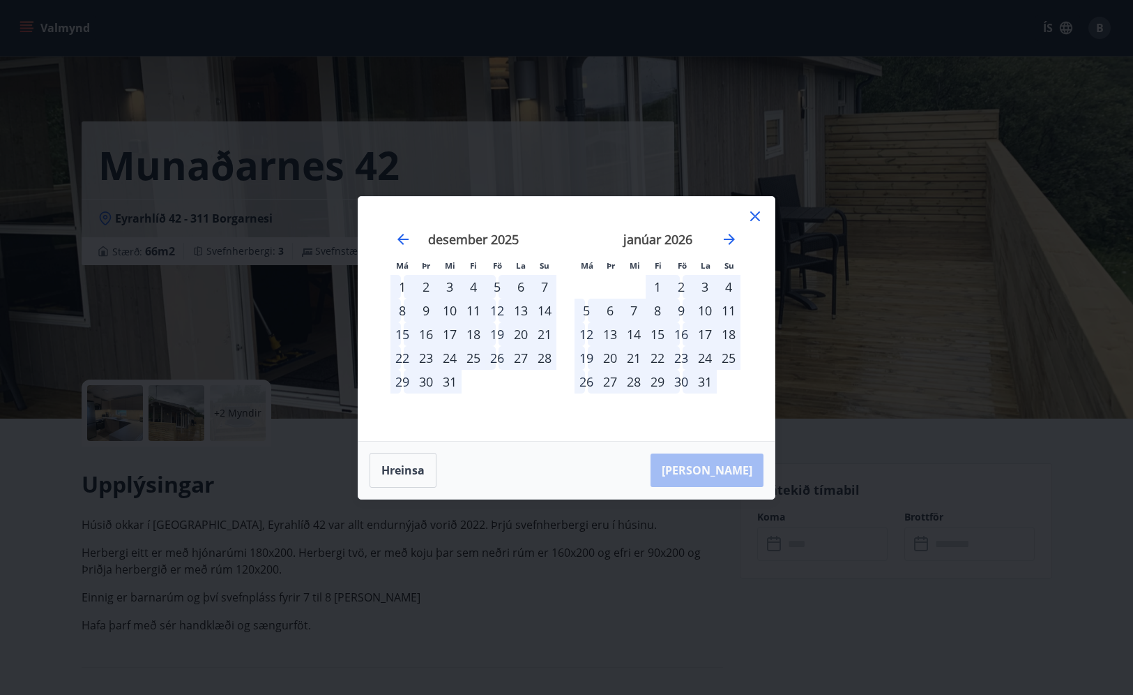
click at [656, 310] on div "8" at bounding box center [658, 310] width 24 height 24
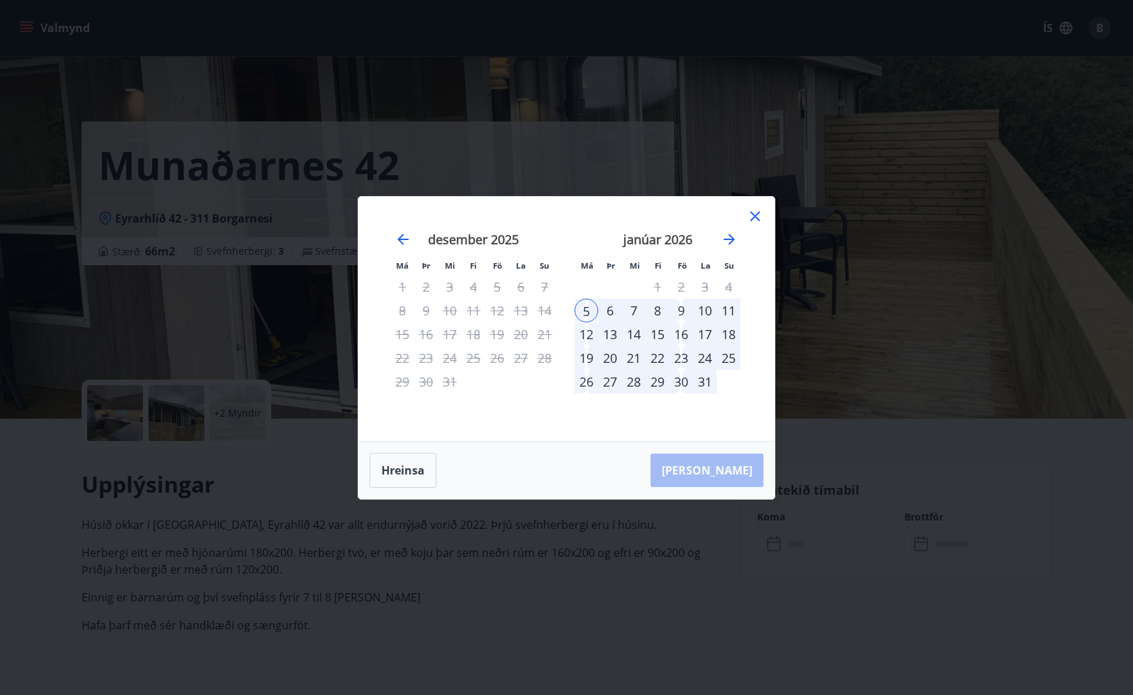
click at [731, 310] on div "11" at bounding box center [729, 310] width 24 height 24
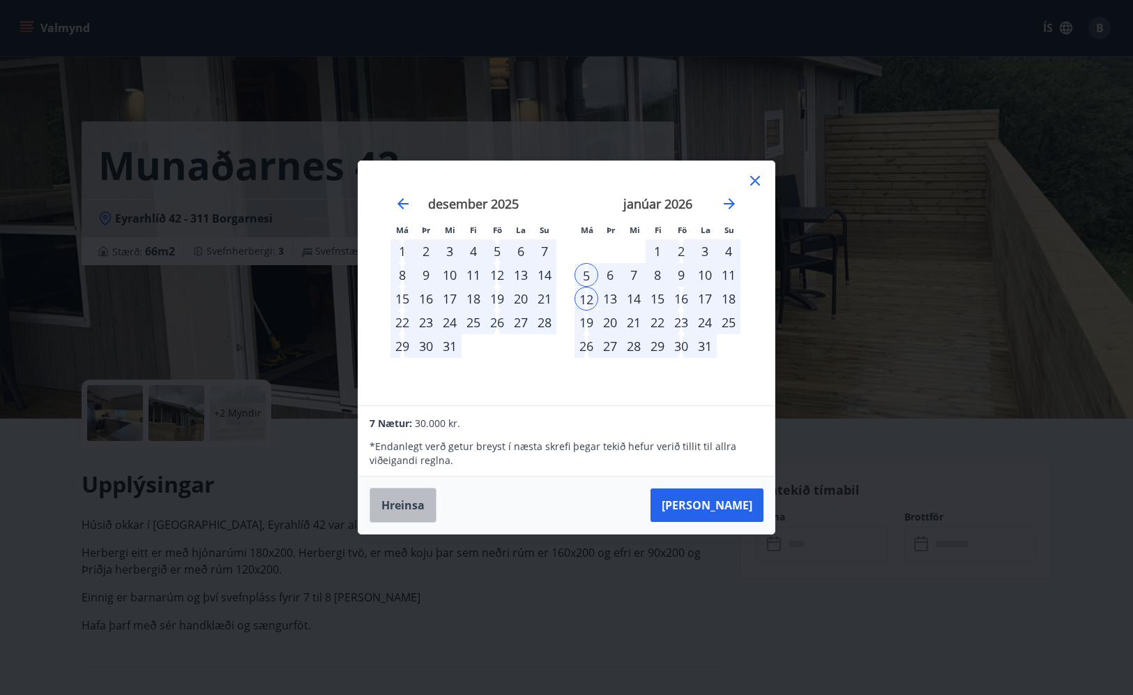
click at [416, 501] on button "Hreinsa" at bounding box center [403, 504] width 67 height 35
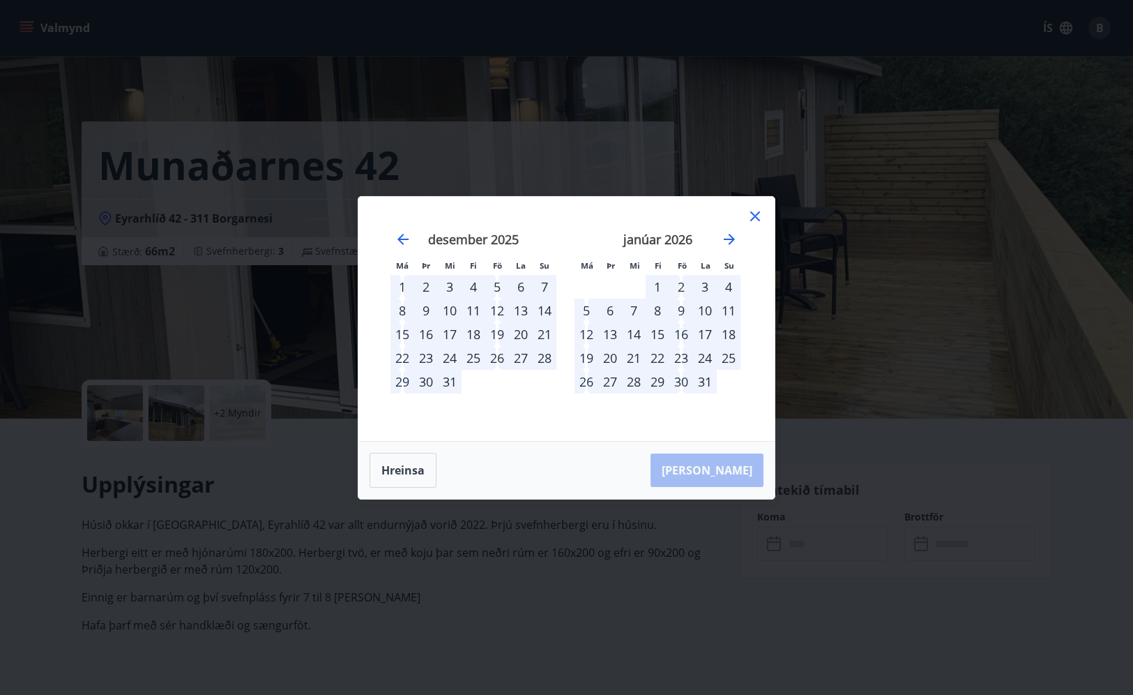
click at [660, 310] on div "8" at bounding box center [658, 310] width 24 height 24
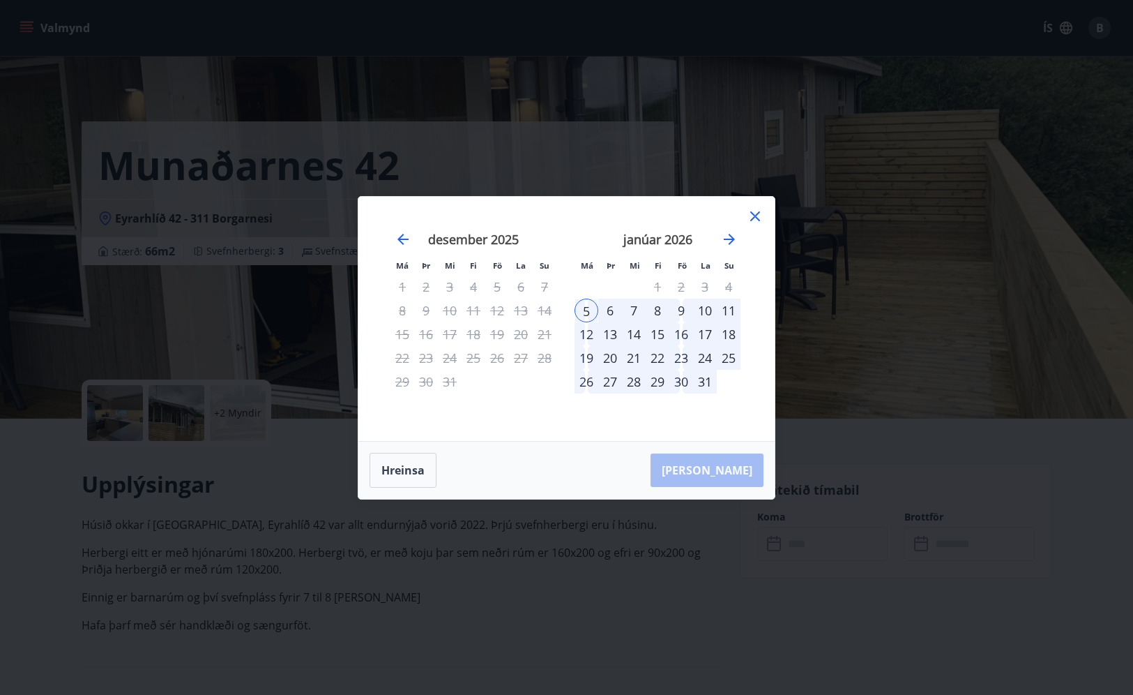
click at [681, 310] on div "9" at bounding box center [681, 310] width 24 height 24
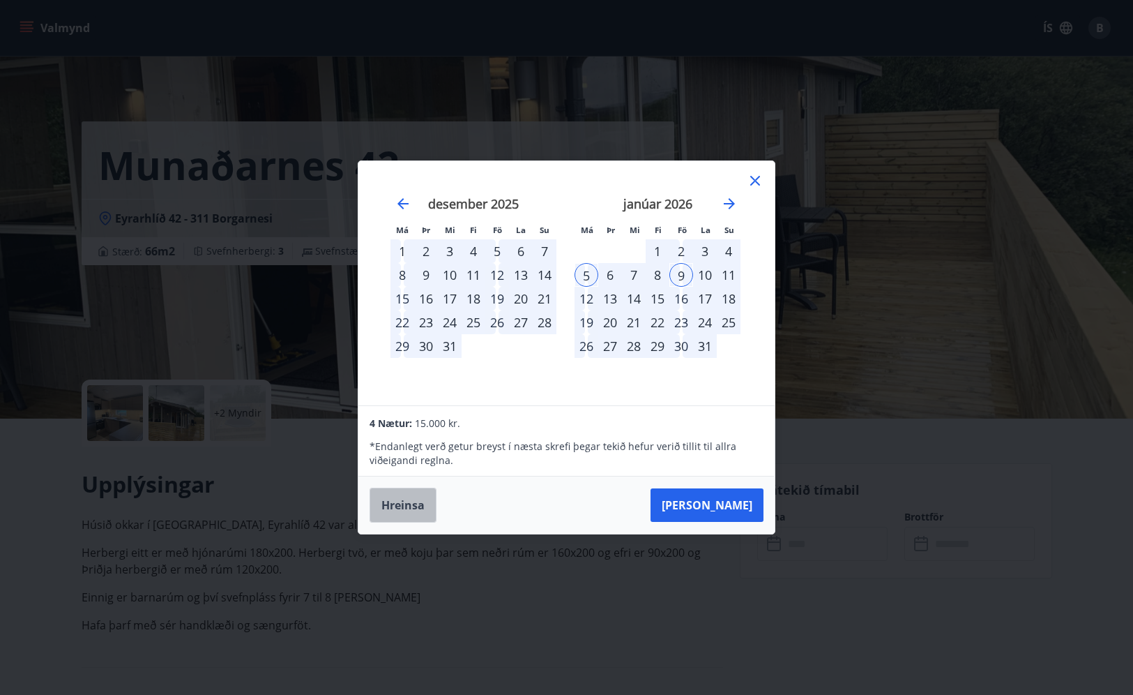
click at [404, 499] on button "Hreinsa" at bounding box center [403, 504] width 67 height 35
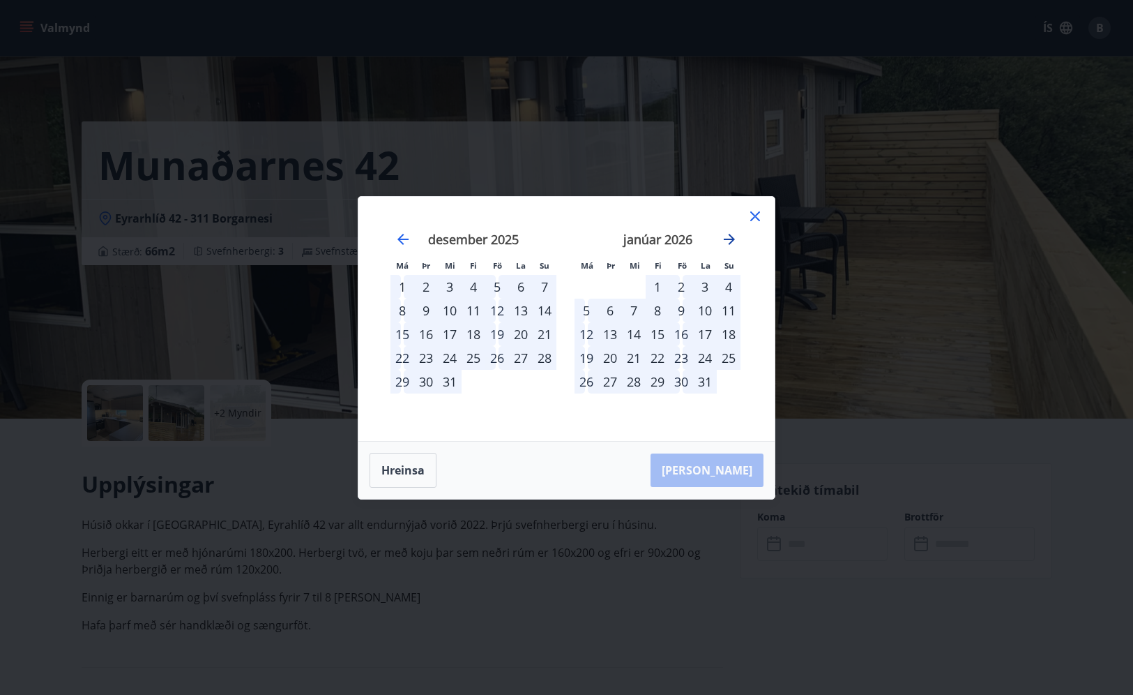
click at [727, 243] on icon "Move forward to switch to the next month." at bounding box center [729, 239] width 17 height 17
click at [473, 312] on div "8" at bounding box center [474, 310] width 24 height 24
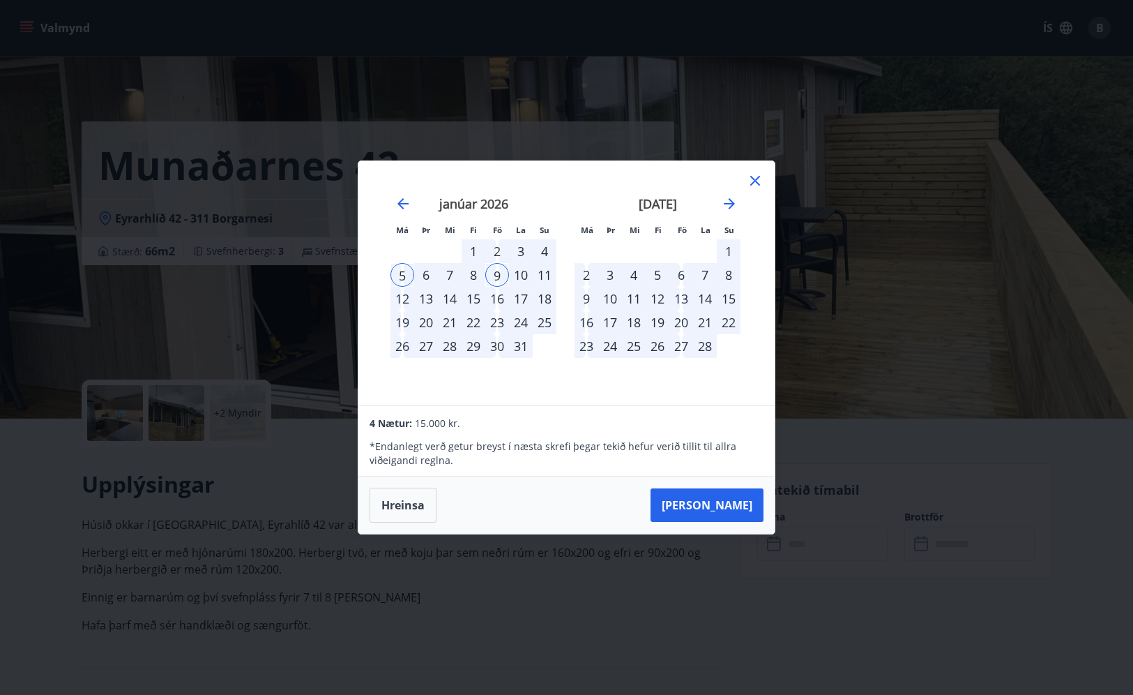
click at [473, 312] on div "22" at bounding box center [474, 322] width 24 height 24
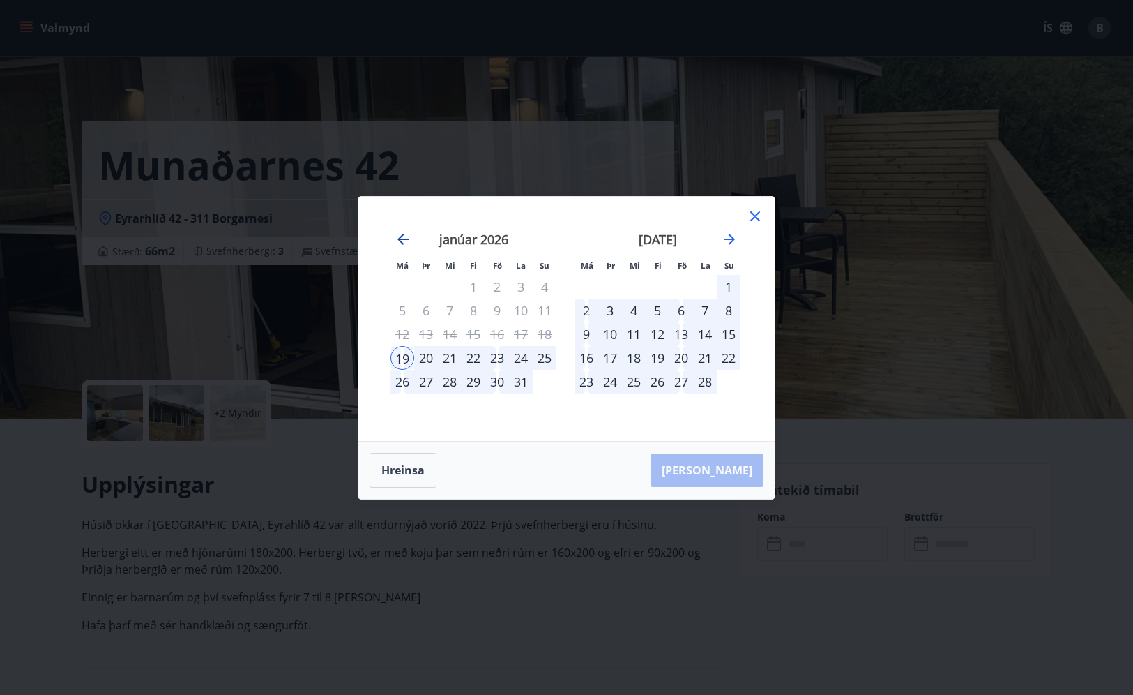
click at [401, 234] on icon "Move backward to switch to the previous month." at bounding box center [403, 239] width 17 height 17
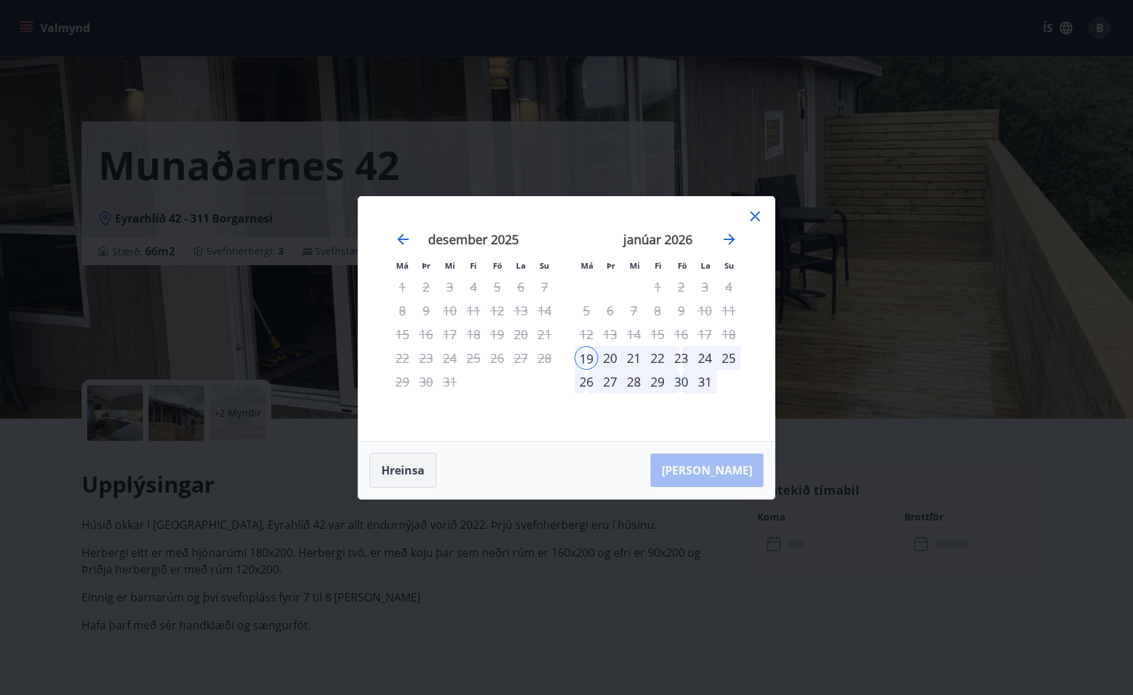
click at [414, 473] on button "Hreinsa" at bounding box center [403, 470] width 67 height 35
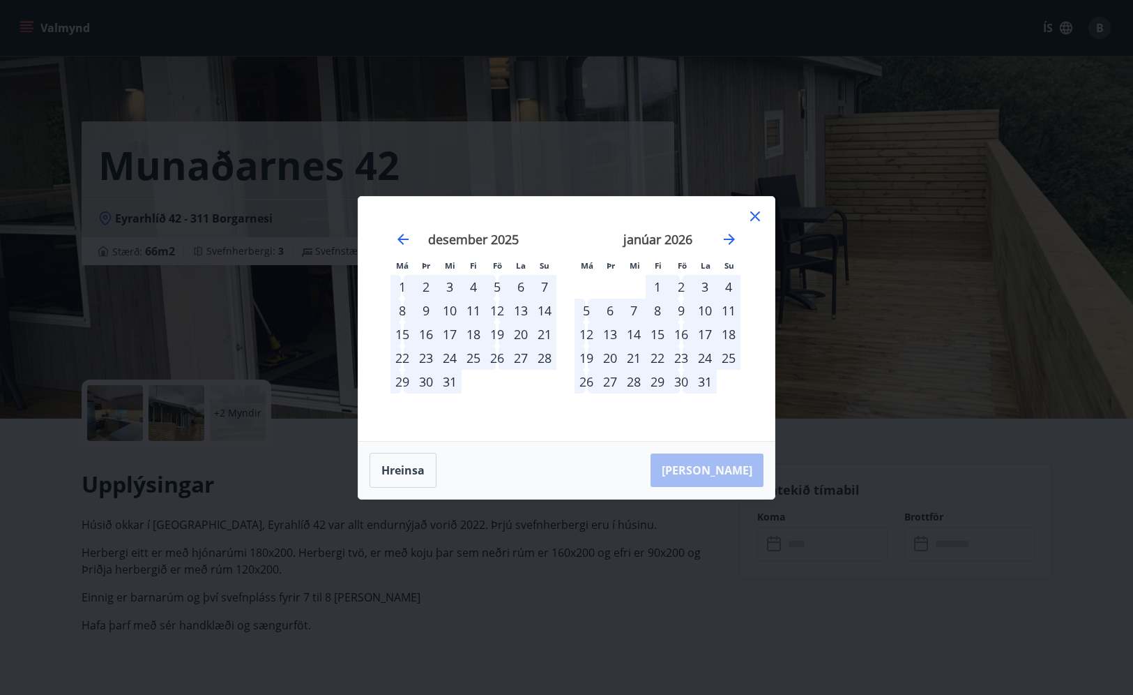
click at [587, 310] on div "5" at bounding box center [587, 310] width 24 height 24
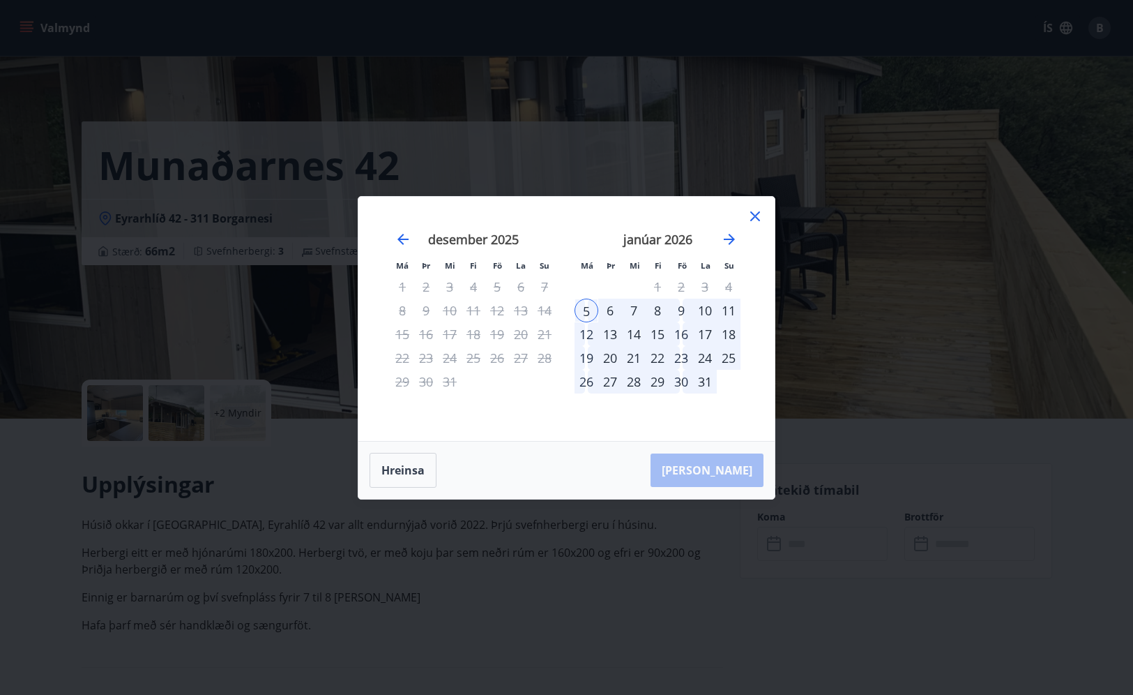
click at [587, 310] on div "5" at bounding box center [587, 310] width 24 height 24
click at [727, 308] on div "11" at bounding box center [729, 310] width 24 height 24
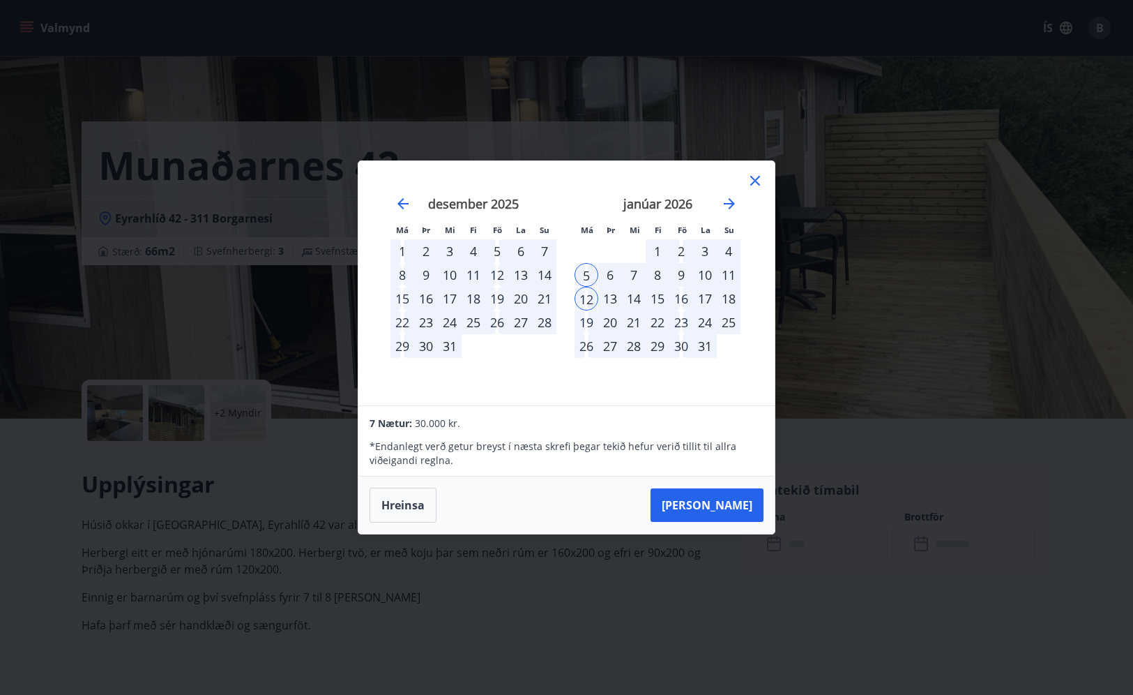
click at [603, 274] on div "6" at bounding box center [610, 275] width 24 height 24
click at [610, 274] on div "6" at bounding box center [610, 275] width 24 height 24
drag, startPoint x: 592, startPoint y: 274, endPoint x: 618, endPoint y: 275, distance: 25.8
click at [618, 275] on tr "5 6 7 8 9 10 11" at bounding box center [658, 275] width 166 height 24
click at [404, 498] on button "Hreinsa" at bounding box center [403, 504] width 67 height 35
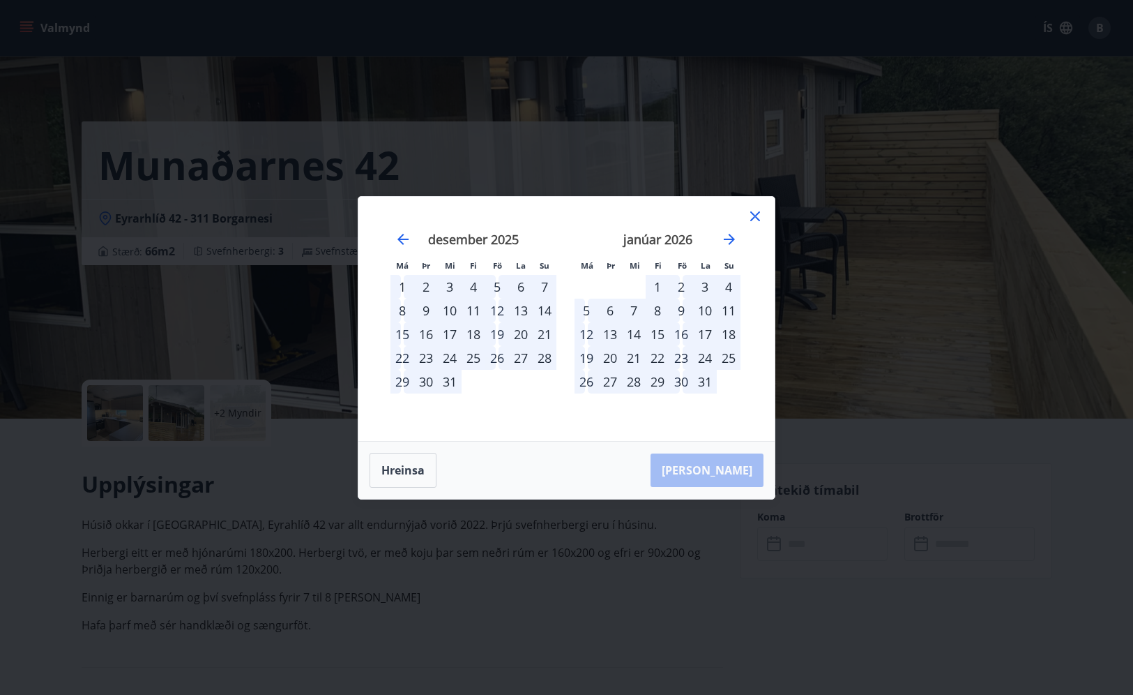
click at [683, 309] on div "9" at bounding box center [681, 310] width 24 height 24
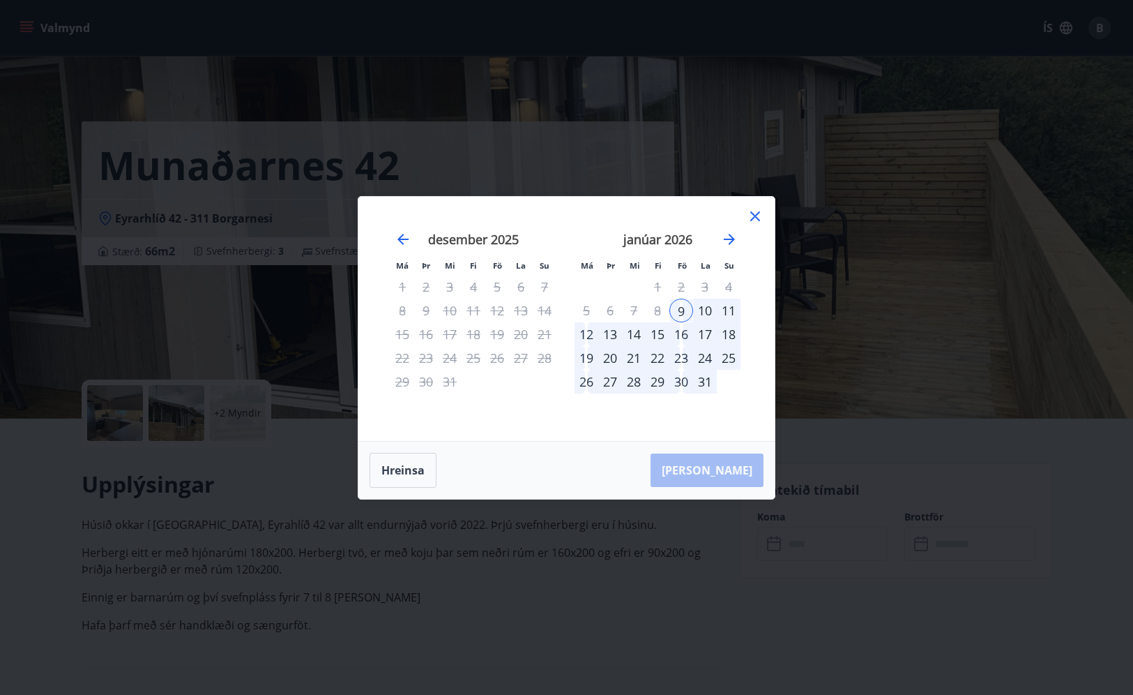
click at [585, 334] on div "12" at bounding box center [587, 334] width 24 height 24
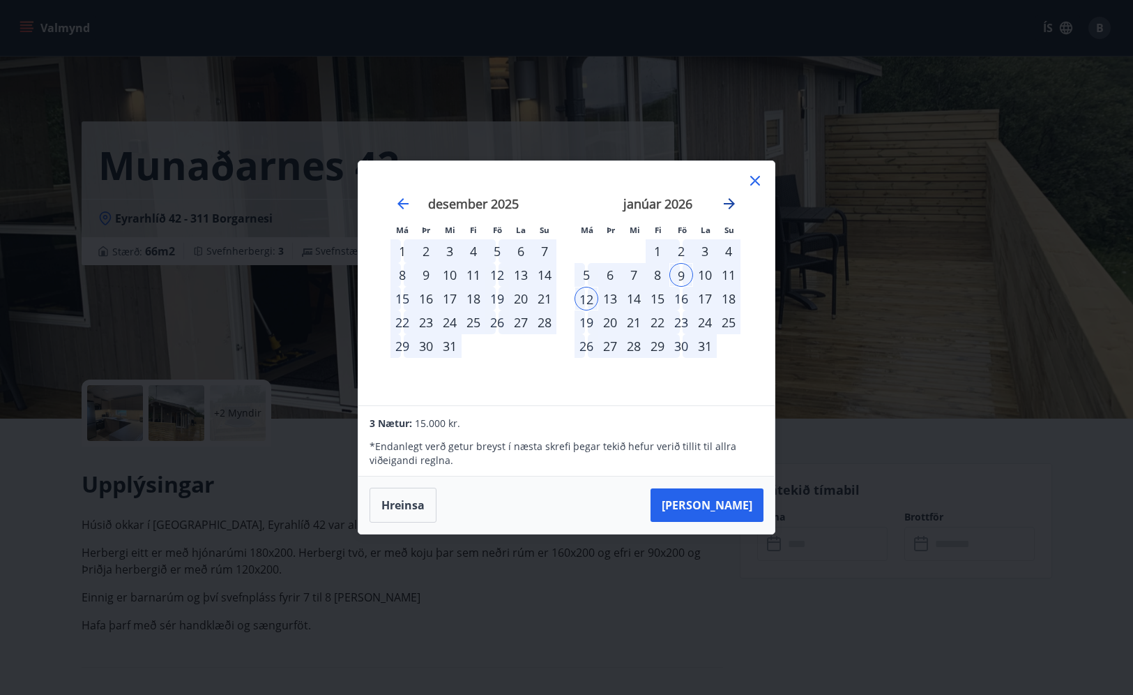
click at [734, 201] on icon "Move forward to switch to the next month." at bounding box center [729, 203] width 17 height 17
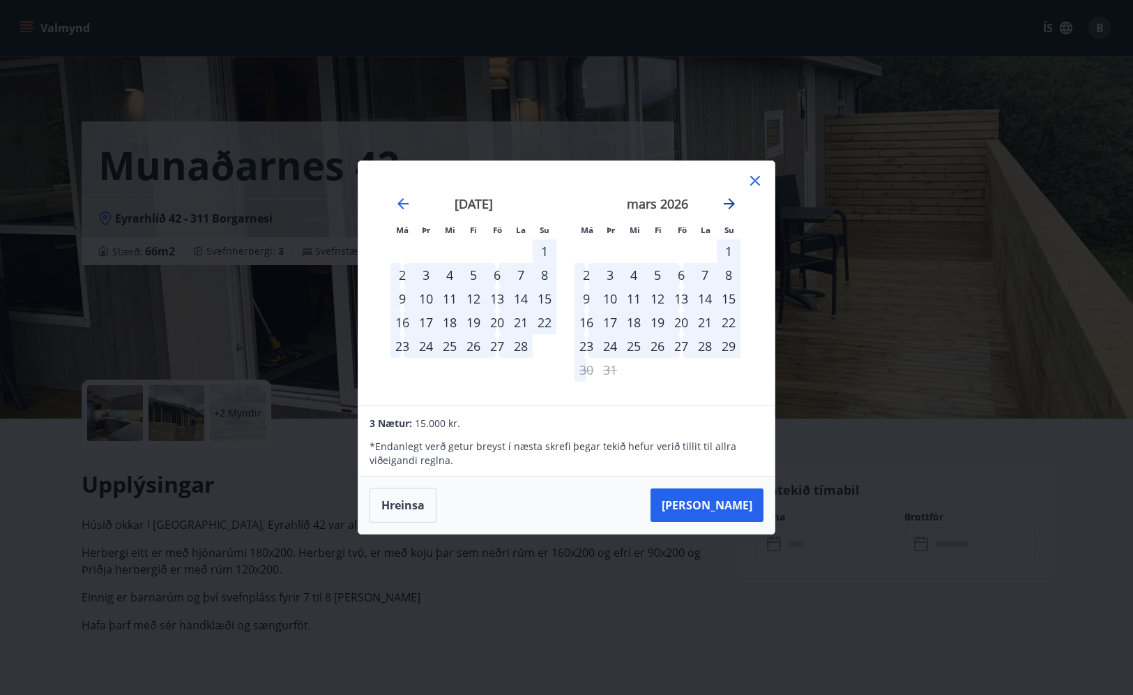
click at [734, 201] on icon "Move forward to switch to the next month." at bounding box center [729, 203] width 17 height 17
click at [406, 205] on icon "Move backward to switch to the previous month." at bounding box center [403, 203] width 17 height 17
click at [722, 200] on icon "Move forward to switch to the next month." at bounding box center [729, 203] width 17 height 17
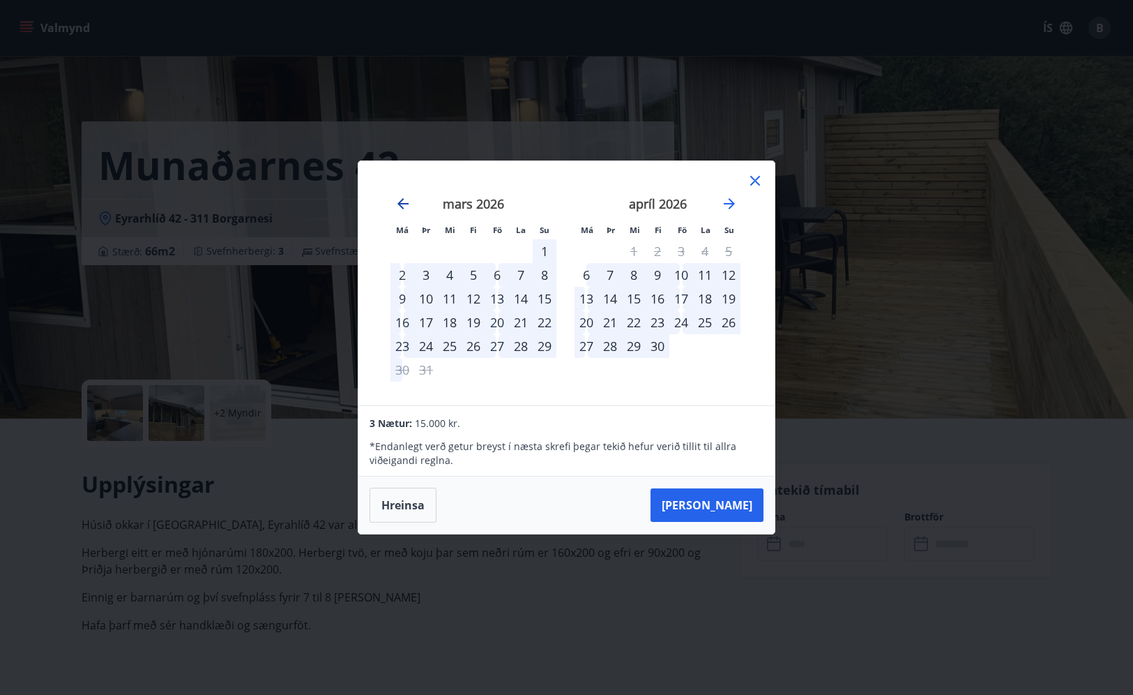
click at [404, 206] on icon "Move backward to switch to the previous month." at bounding box center [403, 203] width 17 height 17
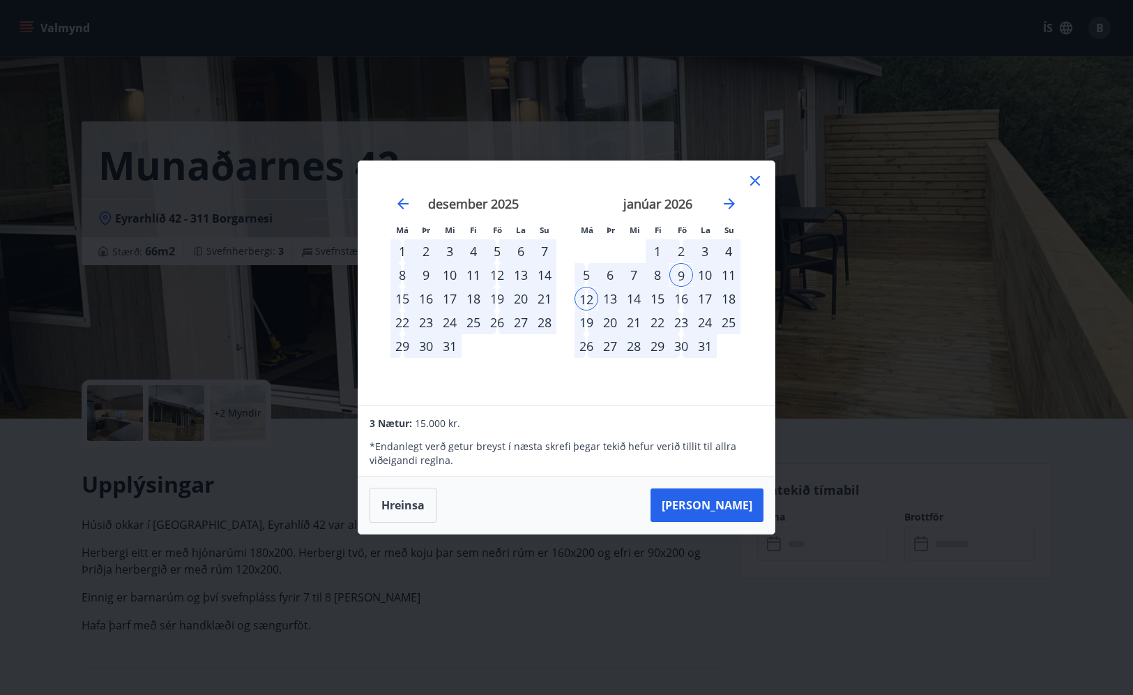
click at [752, 180] on icon at bounding box center [755, 180] width 17 height 17
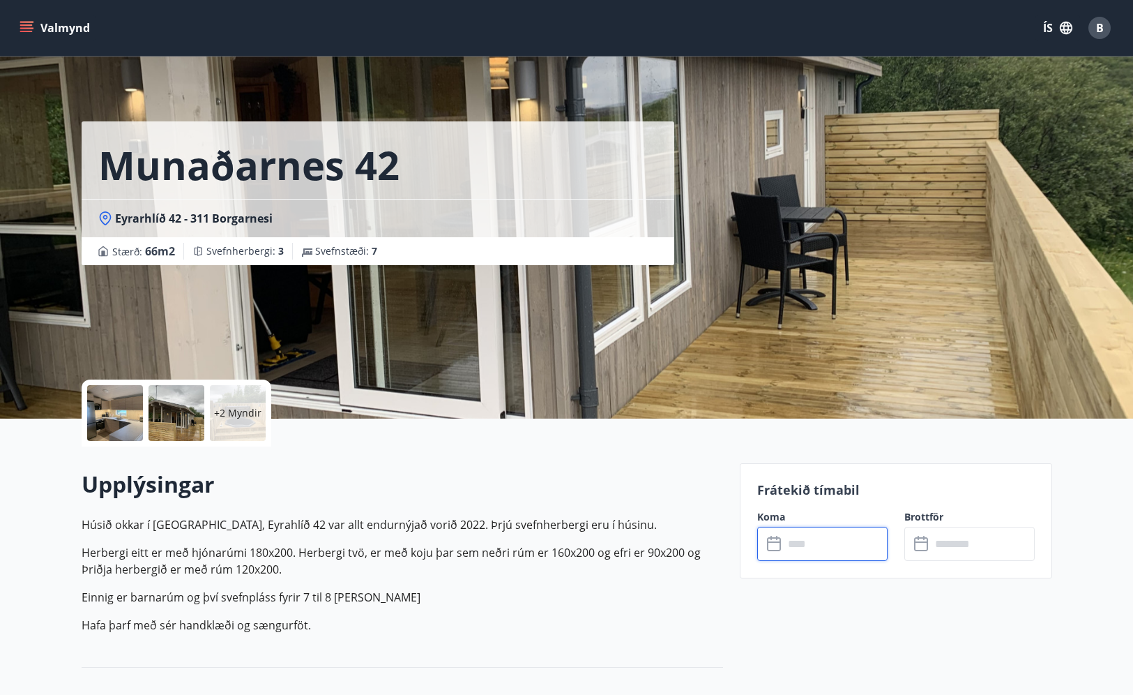
click at [817, 536] on input "text" at bounding box center [836, 543] width 104 height 34
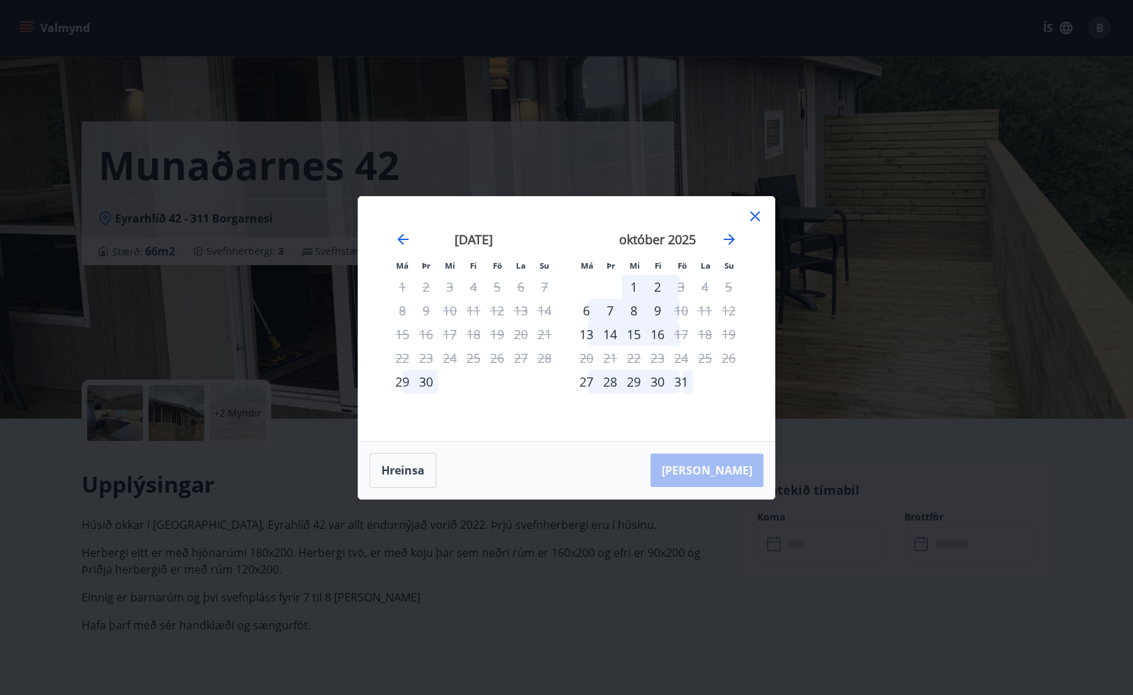
click at [755, 217] on icon at bounding box center [755, 216] width 10 height 10
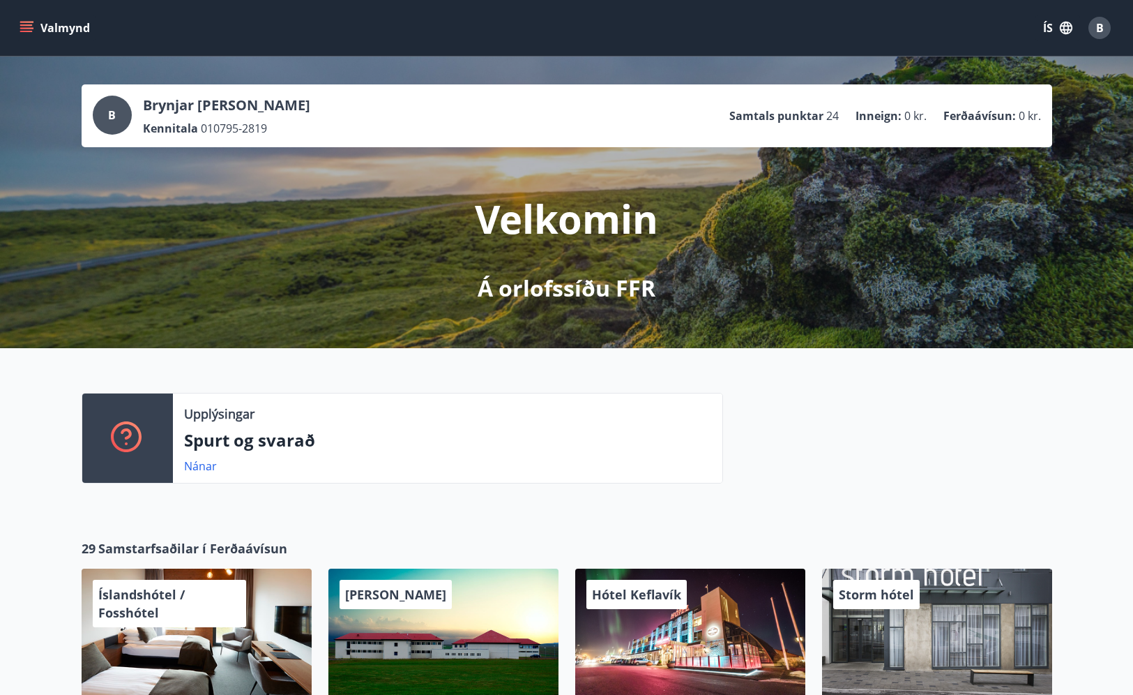
click at [777, 119] on p "Samtals punktar" at bounding box center [776, 115] width 94 height 15
click at [41, 29] on button "Valmynd" at bounding box center [56, 27] width 79 height 25
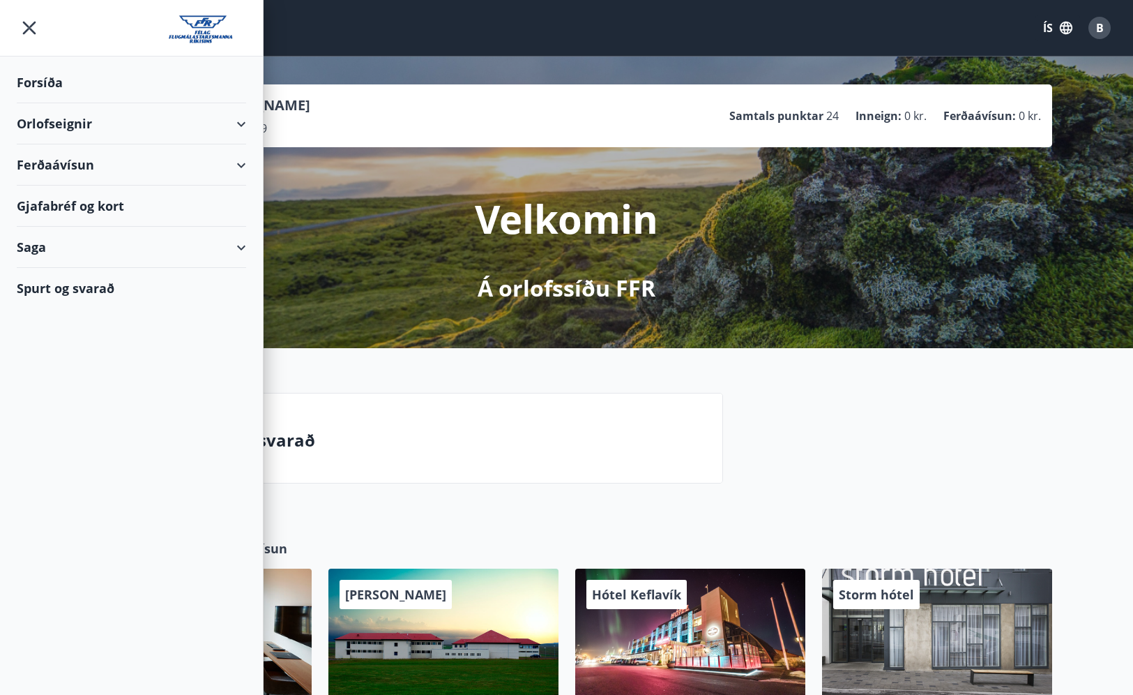
click at [230, 161] on div "Ferðaávísun" at bounding box center [131, 164] width 229 height 41
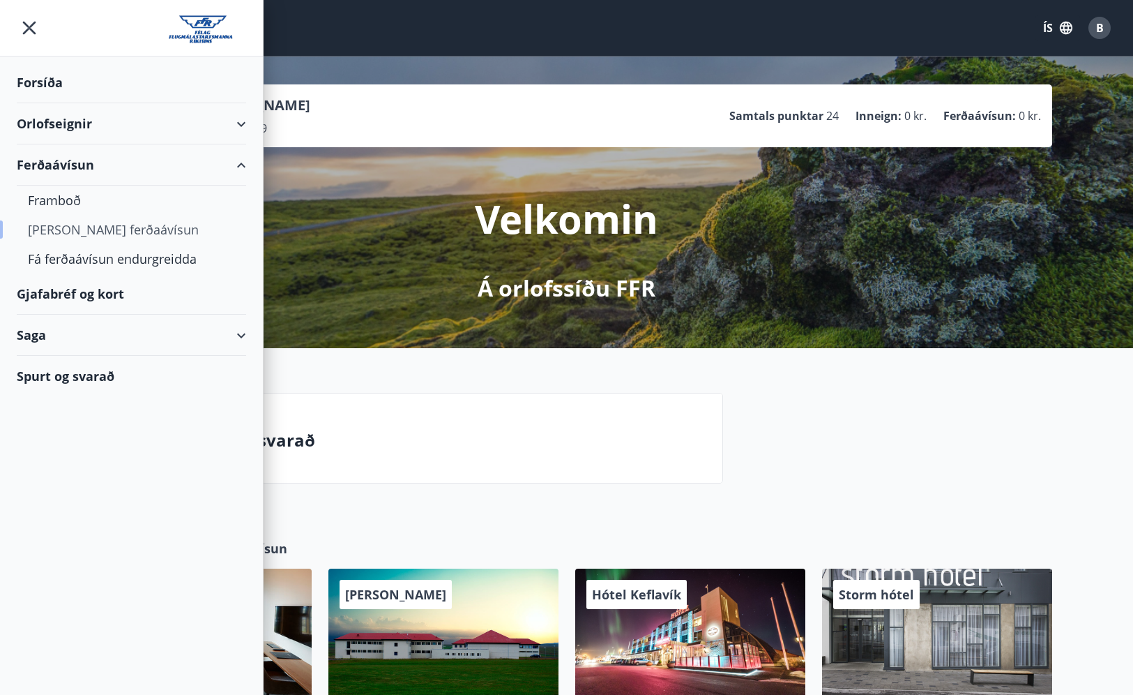
click at [157, 223] on div "[PERSON_NAME] ferðaávísun" at bounding box center [131, 229] width 207 height 29
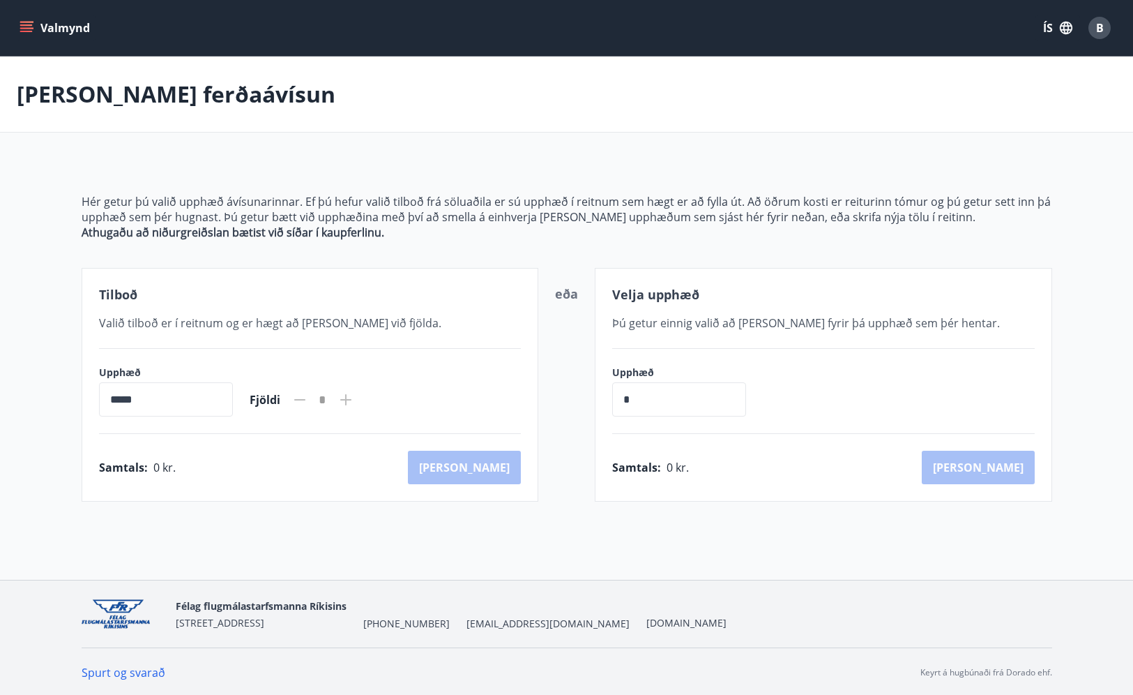
click at [208, 397] on input "*****" at bounding box center [166, 399] width 134 height 34
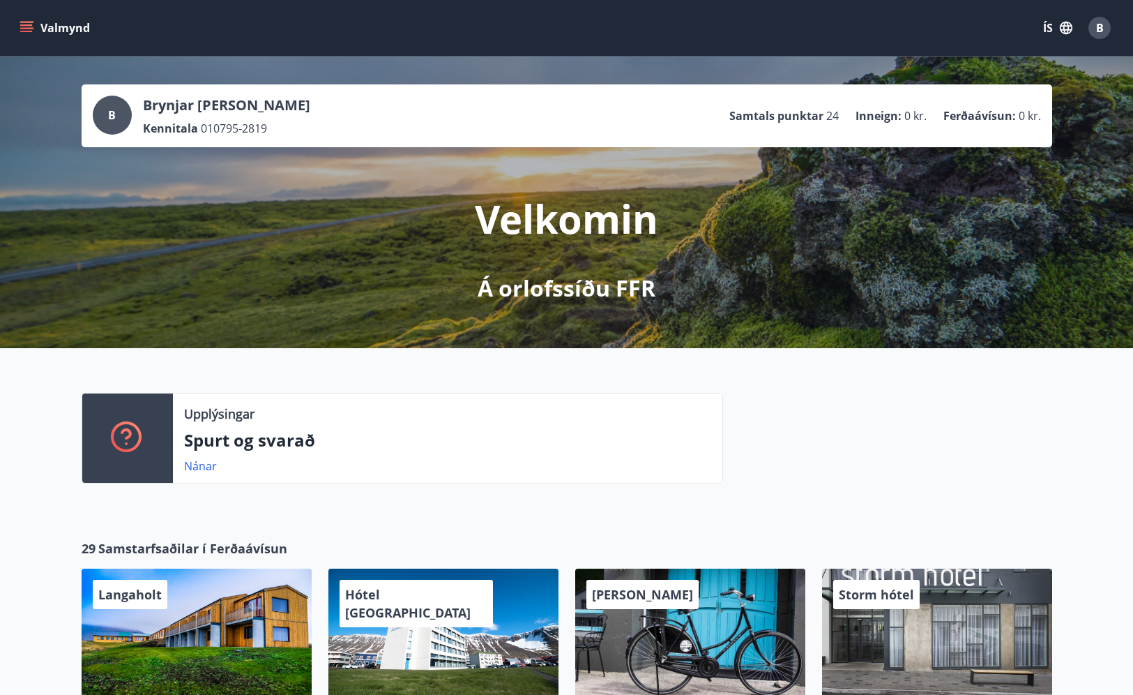
click at [29, 24] on icon "menu" at bounding box center [27, 28] width 14 height 14
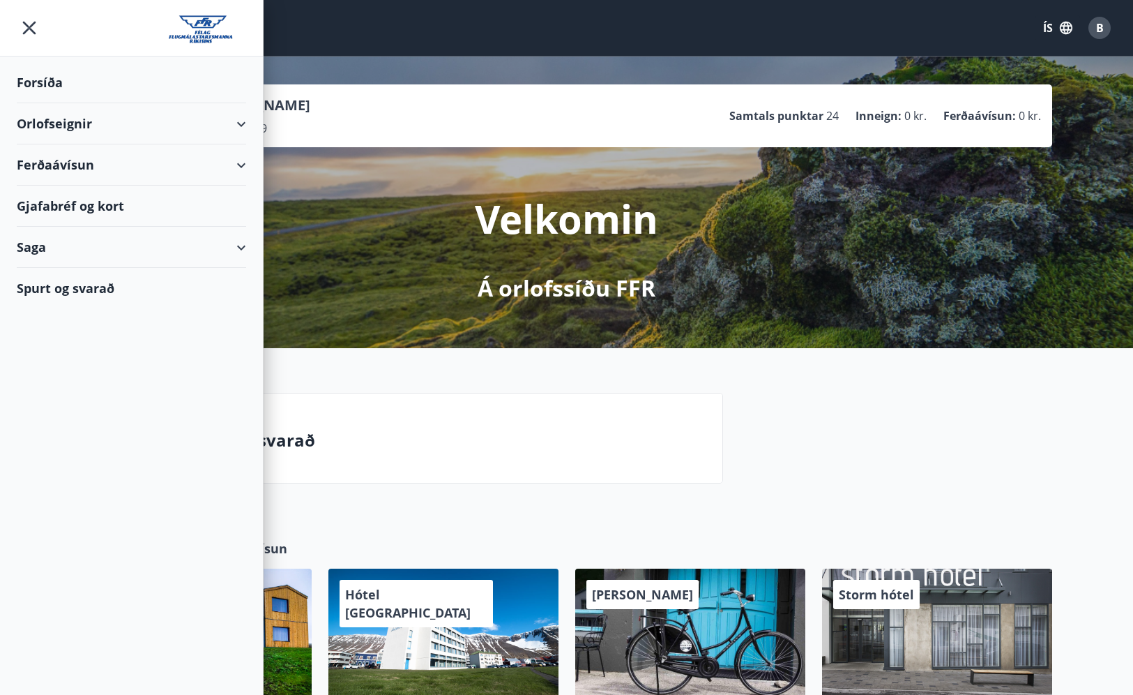
click at [234, 249] on div "Saga" at bounding box center [131, 247] width 229 height 41
click at [243, 129] on div "Orlofseignir" at bounding box center [131, 123] width 229 height 41
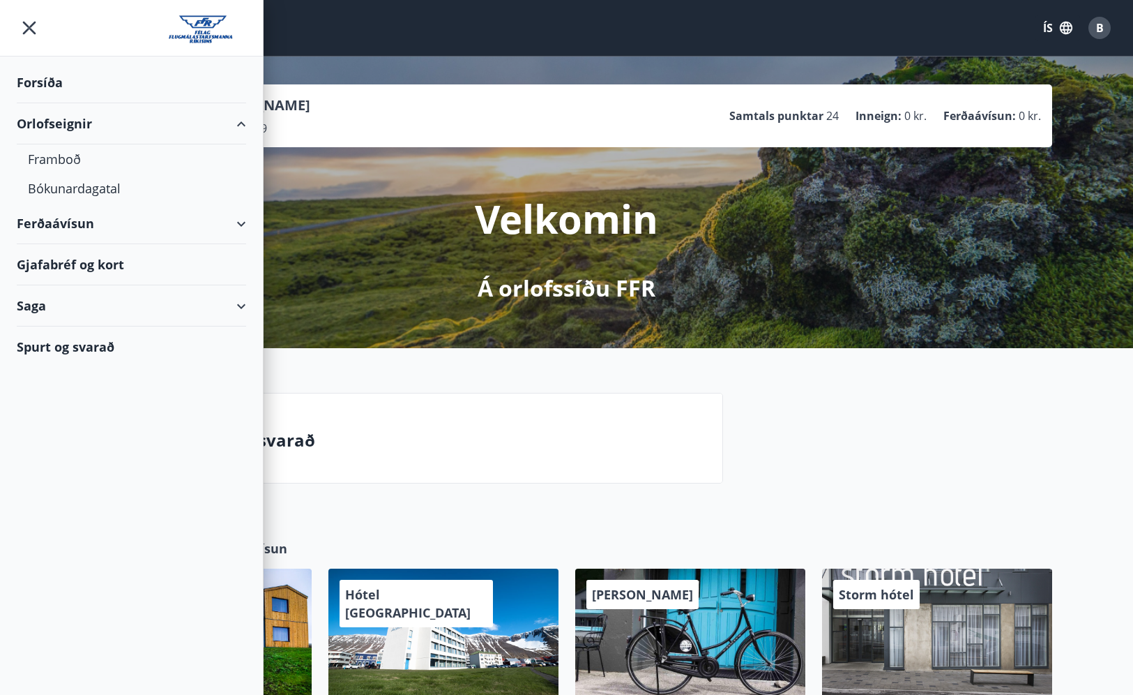
click at [243, 129] on div "Orlofseignir" at bounding box center [131, 123] width 229 height 41
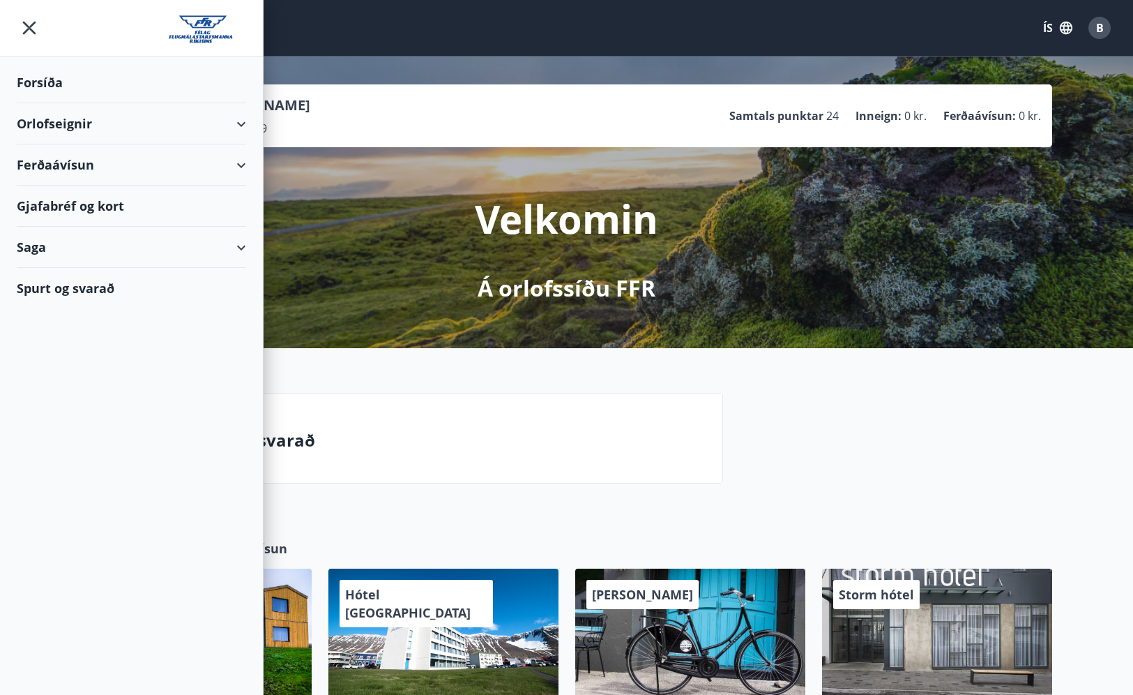
click at [243, 129] on div "Orlofseignir" at bounding box center [131, 123] width 229 height 41
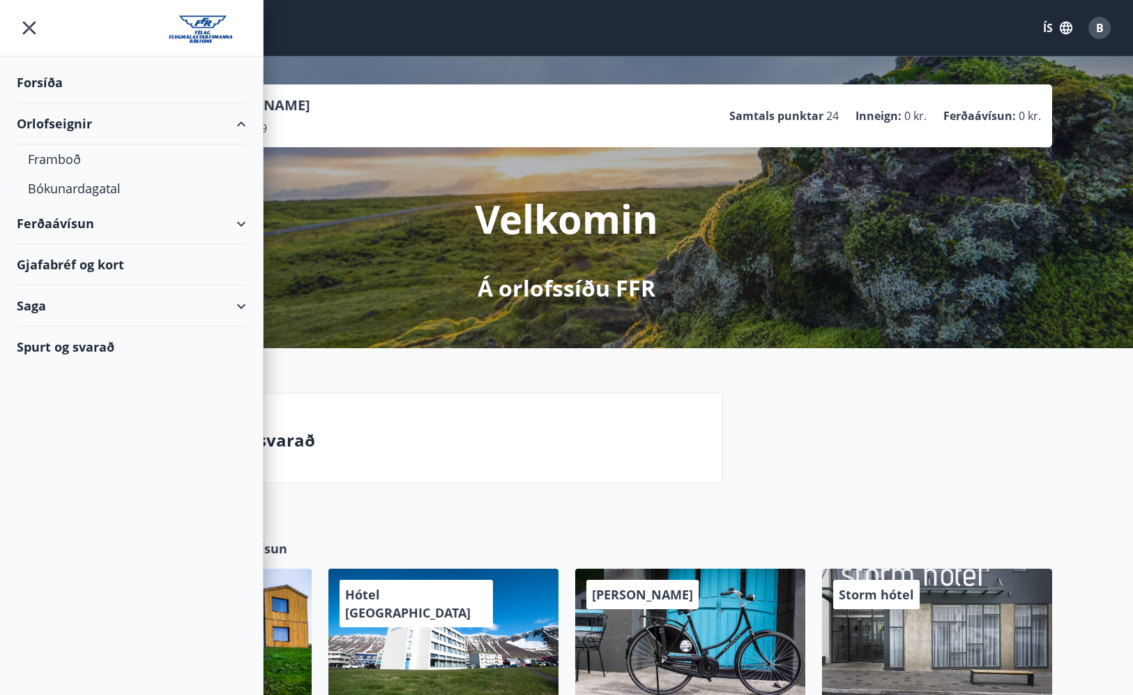
click at [243, 129] on div "Orlofseignir" at bounding box center [131, 123] width 229 height 41
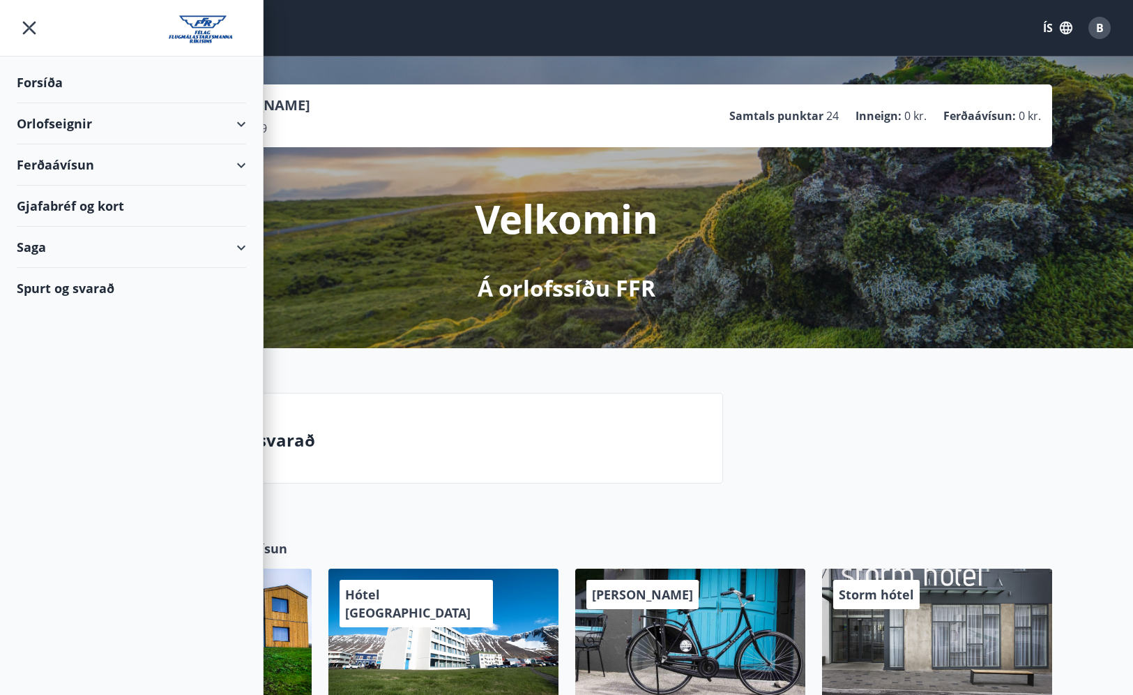
click at [243, 129] on div "Orlofseignir" at bounding box center [131, 123] width 229 height 41
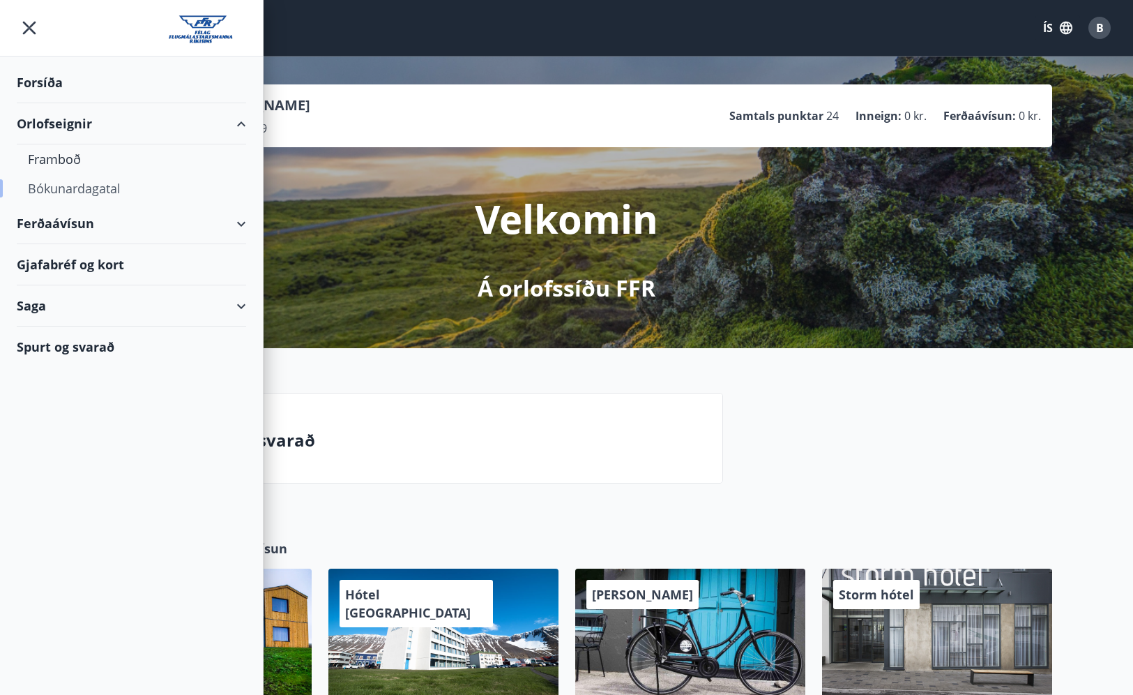
click at [95, 193] on div "Bókunardagatal" at bounding box center [131, 188] width 207 height 29
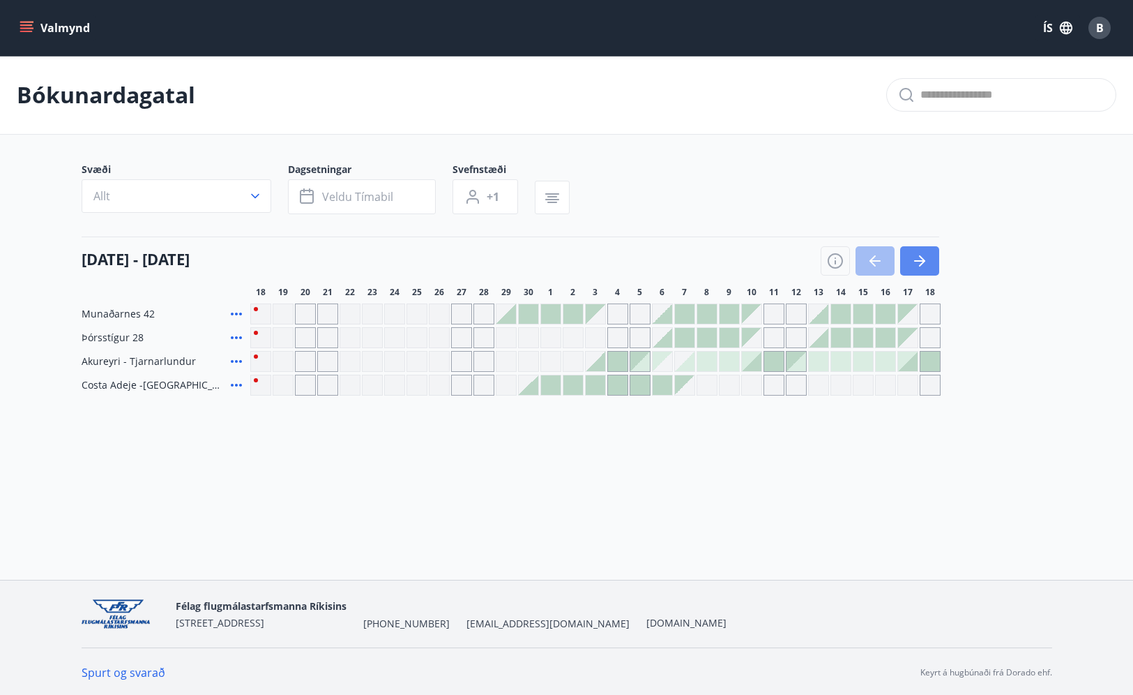
click at [926, 259] on icon "button" at bounding box center [919, 260] width 17 height 17
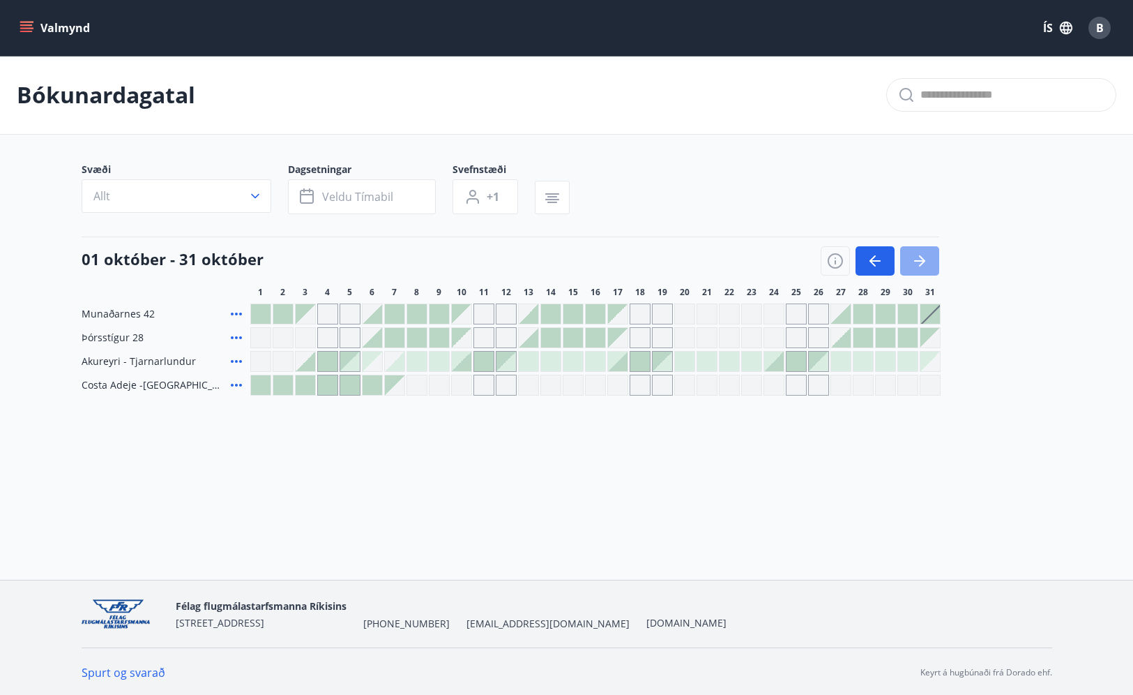
click at [926, 259] on icon "button" at bounding box center [919, 260] width 17 height 17
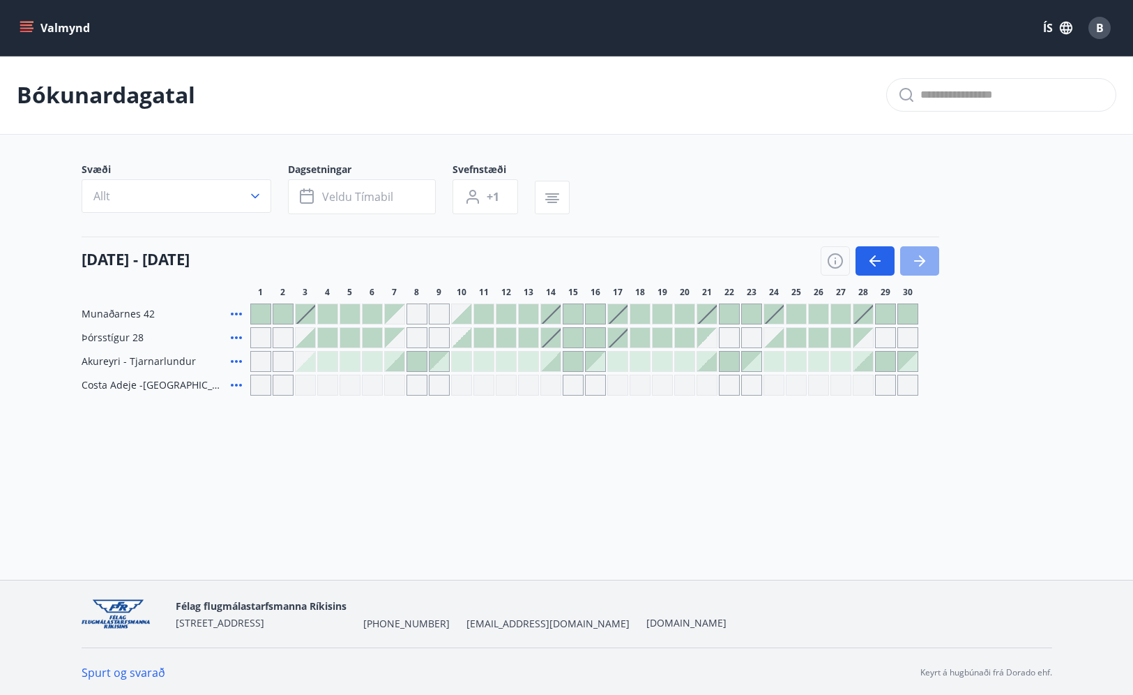
click at [926, 259] on icon "button" at bounding box center [919, 260] width 17 height 17
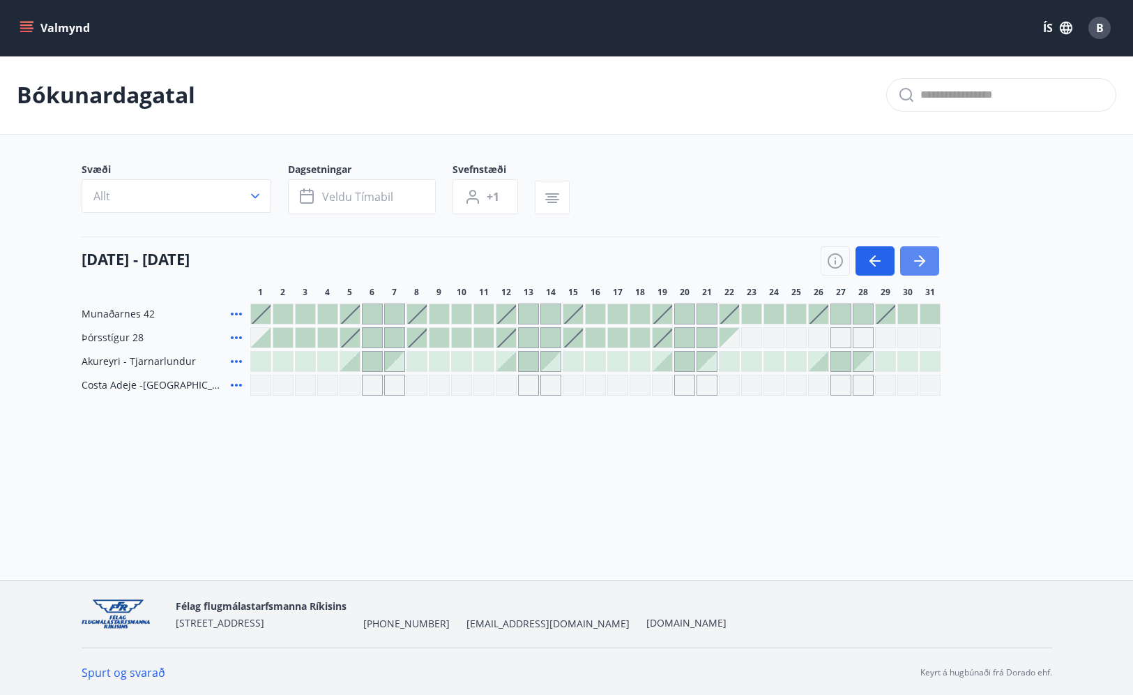
click at [926, 259] on icon "button" at bounding box center [919, 260] width 17 height 17
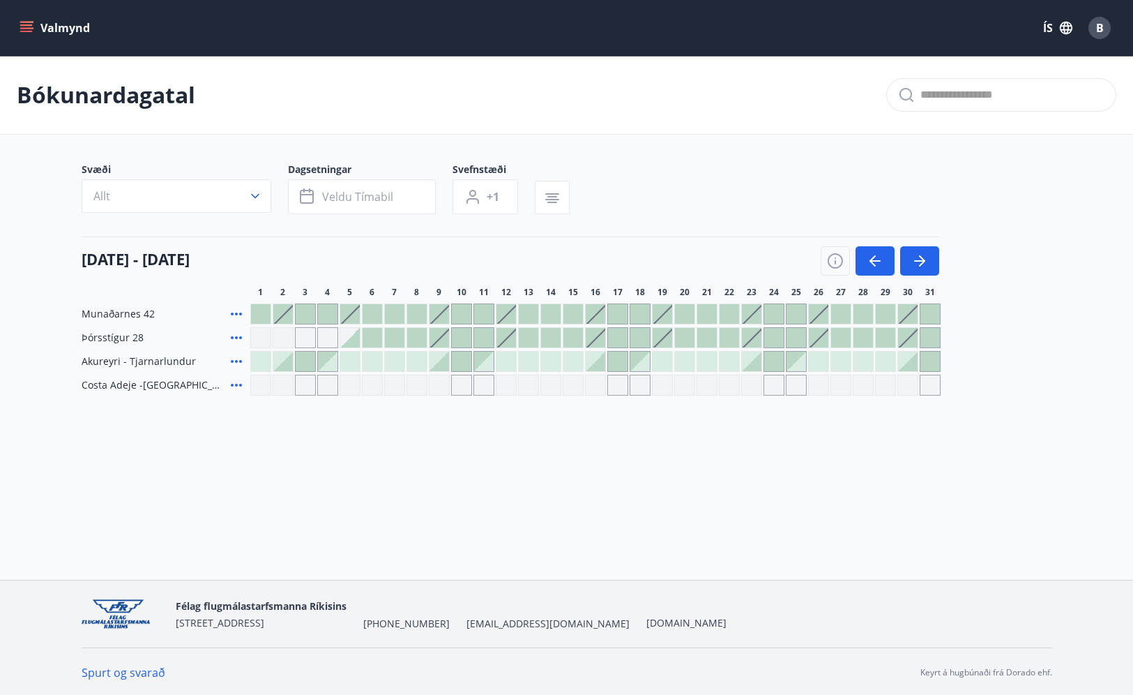
click at [574, 312] on div at bounding box center [573, 314] width 20 height 20
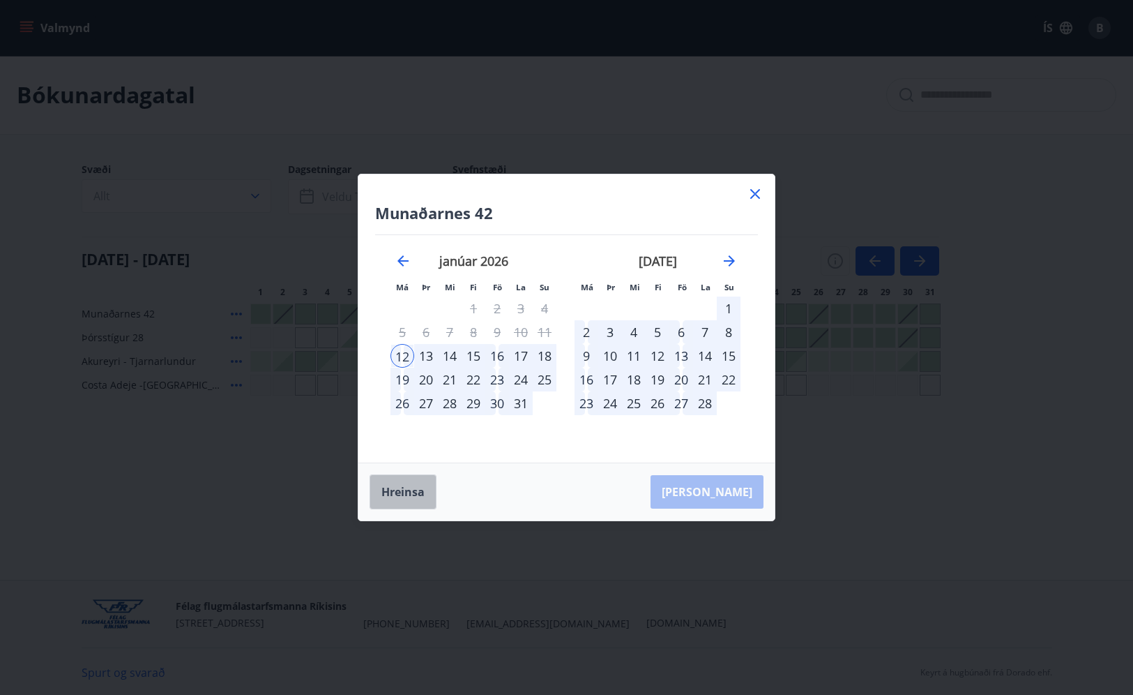
click at [410, 482] on button "Hreinsa" at bounding box center [403, 491] width 67 height 35
click at [754, 192] on icon at bounding box center [755, 193] width 17 height 17
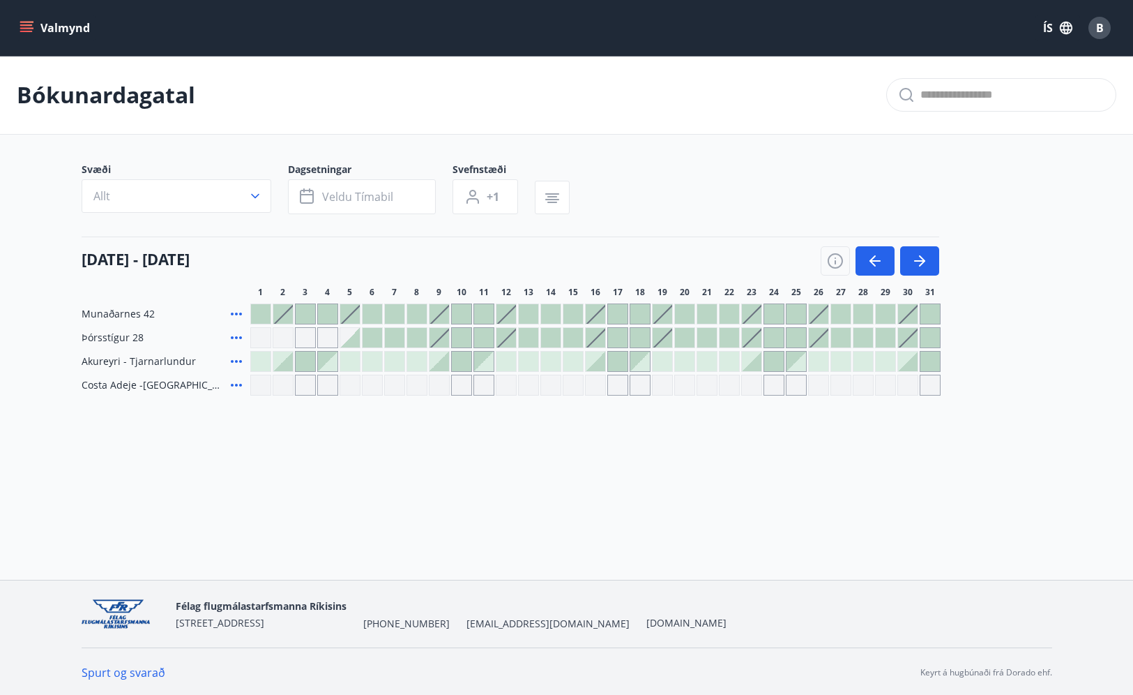
click at [22, 22] on icon "menu" at bounding box center [27, 22] width 15 height 1
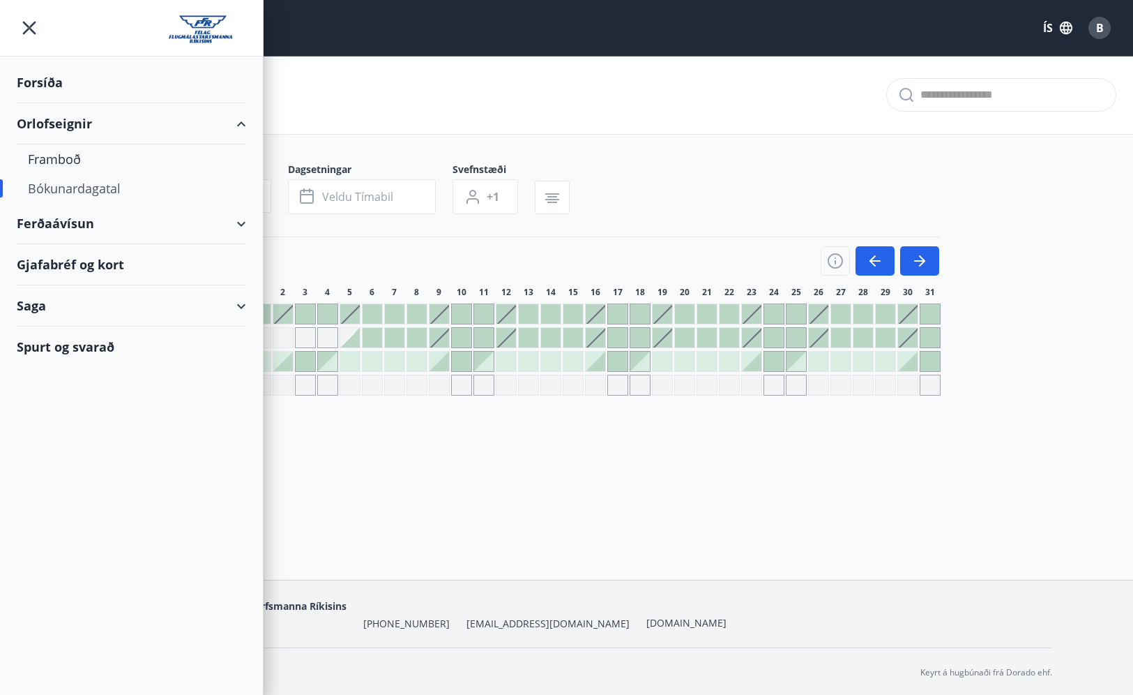
click at [63, 84] on div "Forsíða" at bounding box center [131, 82] width 229 height 41
